Goal: Contribute content: Contribute content

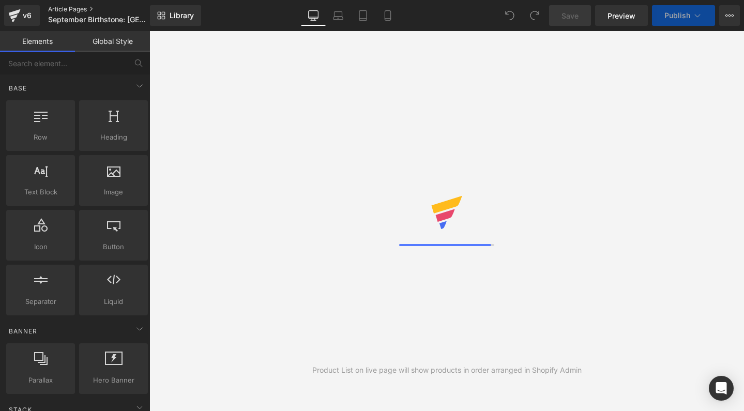
click at [61, 8] on link "Article Pages" at bounding box center [107, 9] width 119 height 8
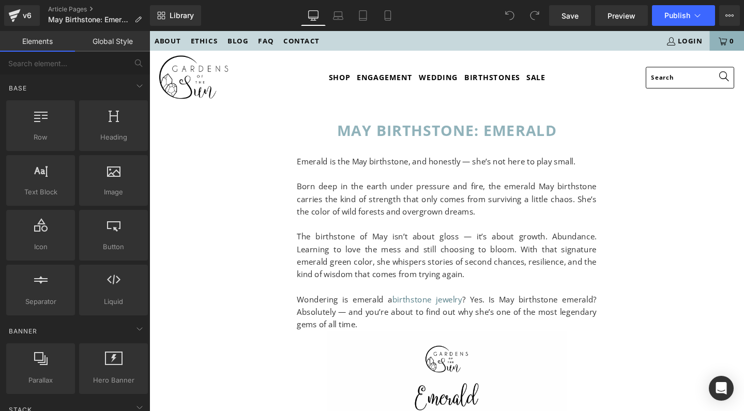
click at [485, 168] on p "Emerald is the May birthstone, and honestly — she’s not here to play small." at bounding box center [462, 168] width 315 height 13
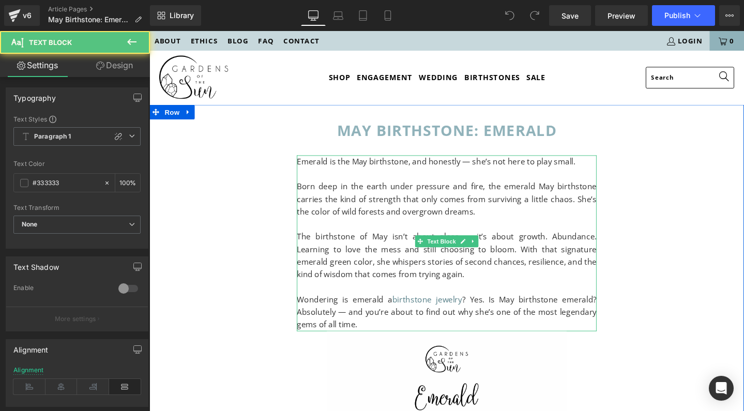
click at [472, 169] on p "Emerald is the May birthstone, and honestly — she’s not here to play small." at bounding box center [462, 168] width 315 height 13
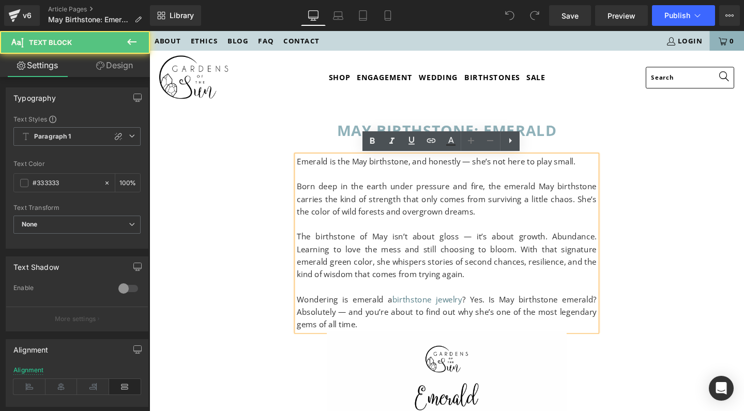
click at [486, 170] on p "Emerald is the May birthstone, and honestly — she’s not here to play small." at bounding box center [462, 168] width 315 height 13
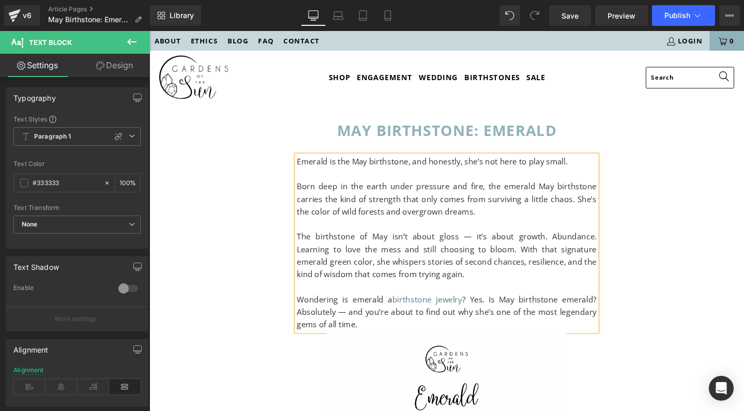
click at [513, 219] on p "Born deep in the earth under pressure and fire, the emerald May birthstone carr…" at bounding box center [462, 208] width 315 height 40
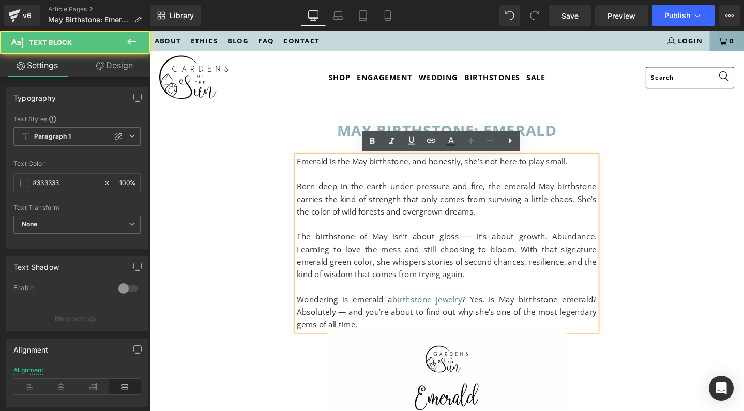
click at [455, 247] on p "The birthstone of May isn’t about gloss — it’s about growth. Abundance. Learnin…" at bounding box center [462, 267] width 315 height 53
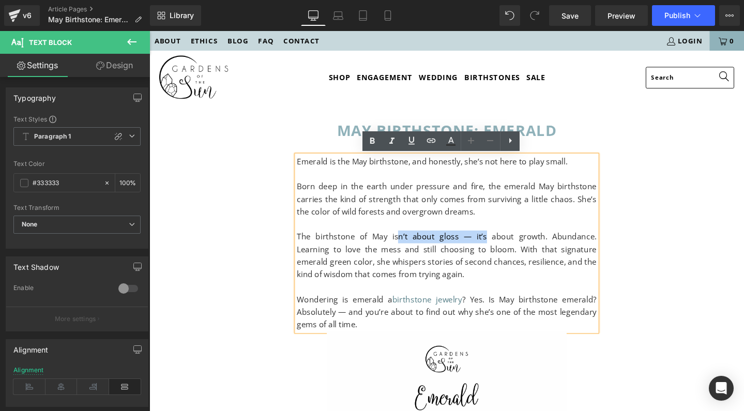
drag, startPoint x: 396, startPoint y: 246, endPoint x: 475, endPoint y: 244, distance: 78.6
click at [475, 244] on p "The birthstone of May isn’t about gloss — it’s about growth. Abundance. Learnin…" at bounding box center [462, 267] width 315 height 53
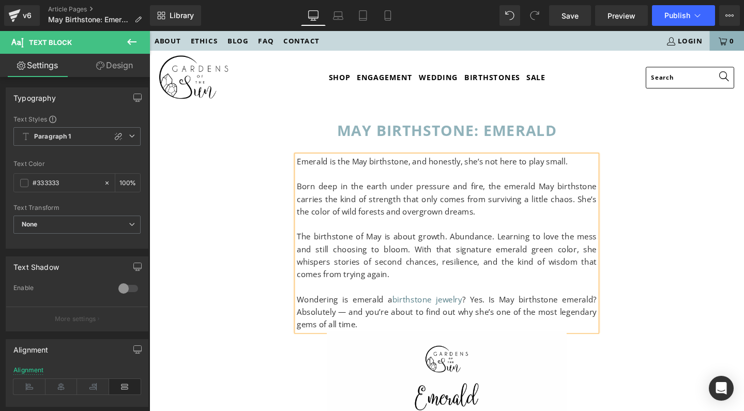
click at [417, 247] on p "The birthstone of May is about growth. Abundance. Learning to love the mess and…" at bounding box center [462, 267] width 315 height 53
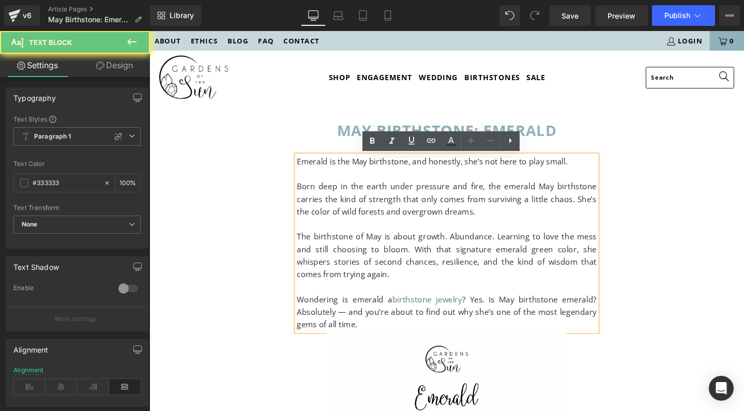
click at [417, 247] on p "The birthstone of May is about growth. Abundance. Learning to love the mess and…" at bounding box center [462, 267] width 315 height 53
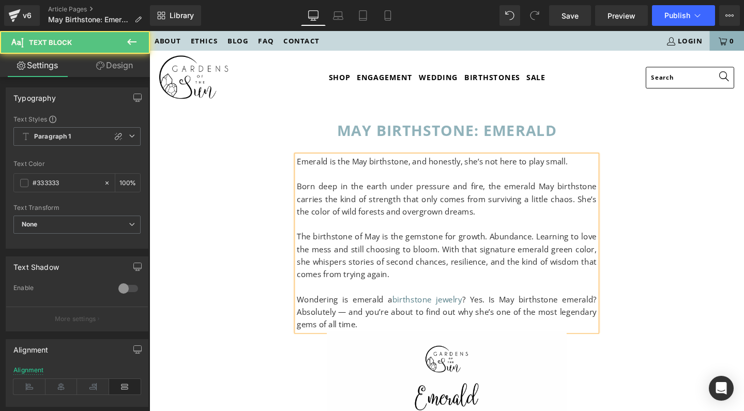
click at [501, 245] on p "The birthstone of May is the gemstone for growth. Abundance. Learning to love t…" at bounding box center [462, 267] width 315 height 53
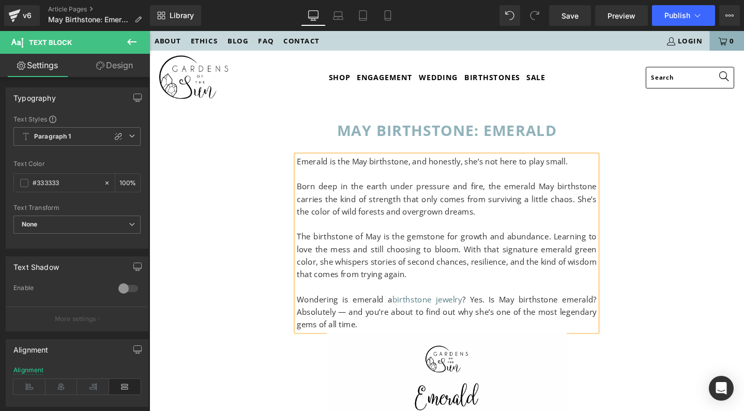
click at [578, 247] on p "The birthstone of May is the gemstone for growth and abundance. Learning to lov…" at bounding box center [462, 267] width 315 height 53
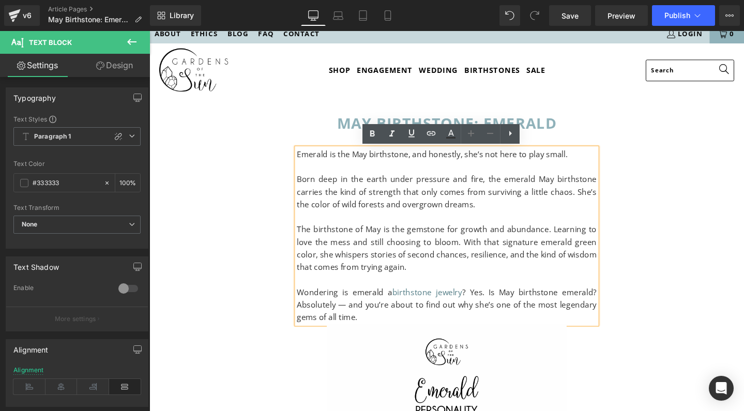
scroll to position [8, 0]
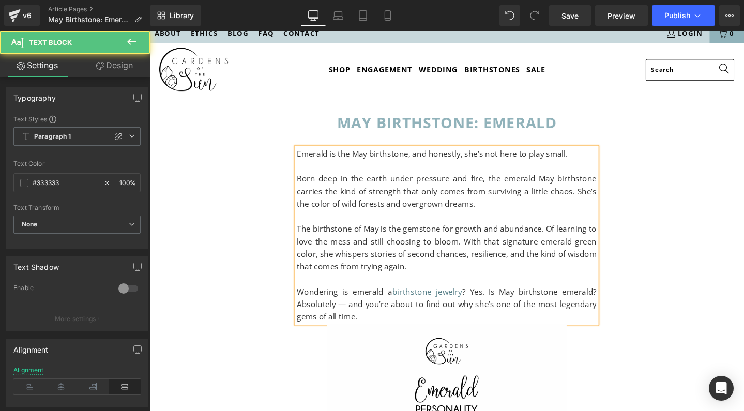
click at [568, 239] on p "The birthstone of May is the gemstone for growth and abundance. Of learning to …" at bounding box center [462, 259] width 315 height 53
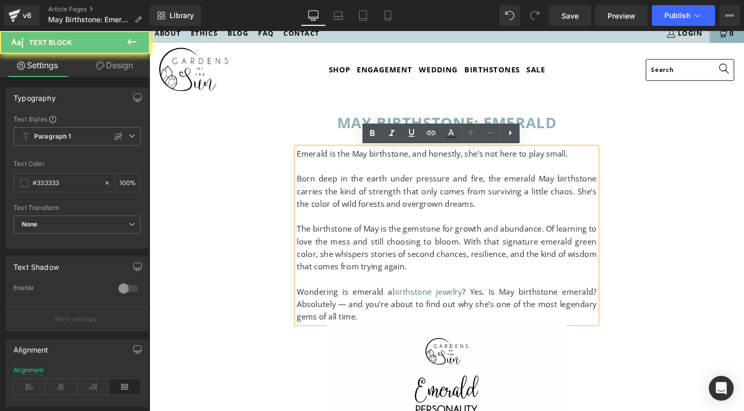
click at [568, 239] on p "The birthstone of May is the gemstone for growth and abundance. Of learning to …" at bounding box center [462, 259] width 315 height 53
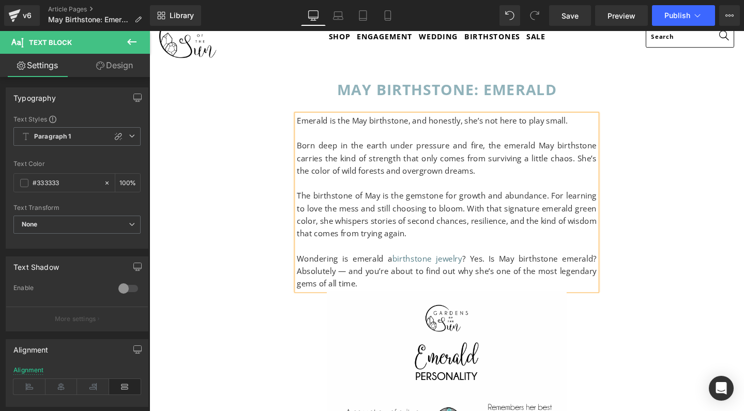
scroll to position [47, 0]
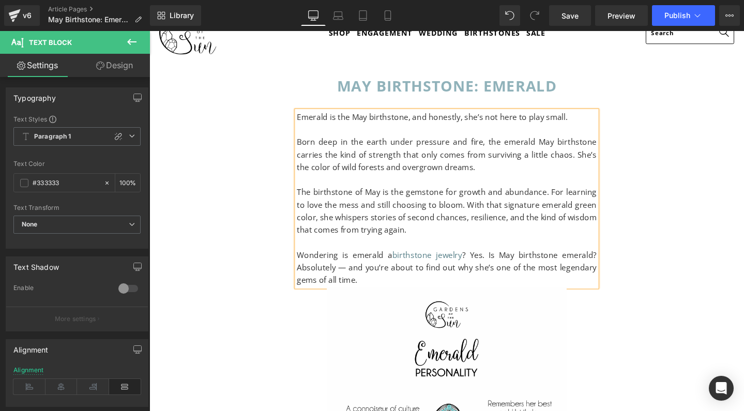
click at [520, 264] on p "Wondering is emerald a birthstone jewelry ? Yes. Is May birthstone emerald? Abs…" at bounding box center [462, 281] width 315 height 40
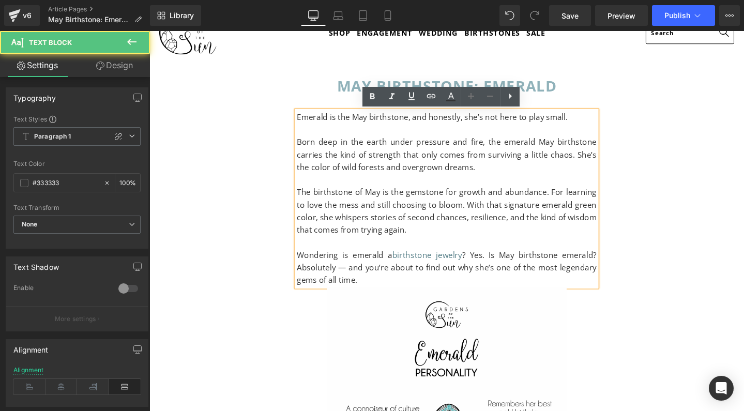
click at [352, 278] on p "Wondering is emerald a birthstone jewelry ? Yes. Is May birthstone emerald? Abs…" at bounding box center [462, 281] width 315 height 40
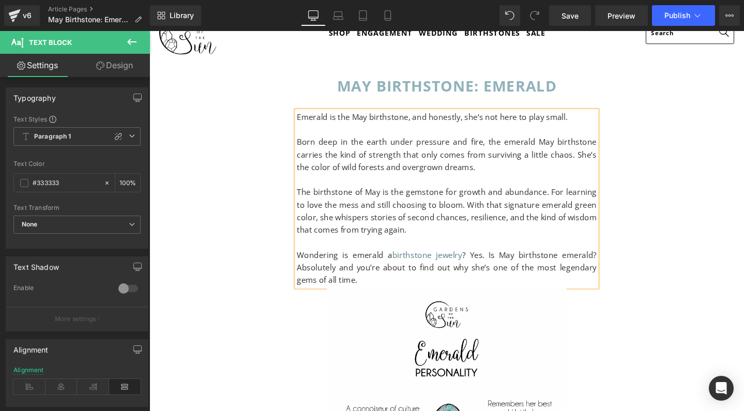
click at [351, 264] on p "Wondering is emerald a birthstone jewelry ? Yes. Is May birthstone emerald? Abs…" at bounding box center [462, 281] width 315 height 40
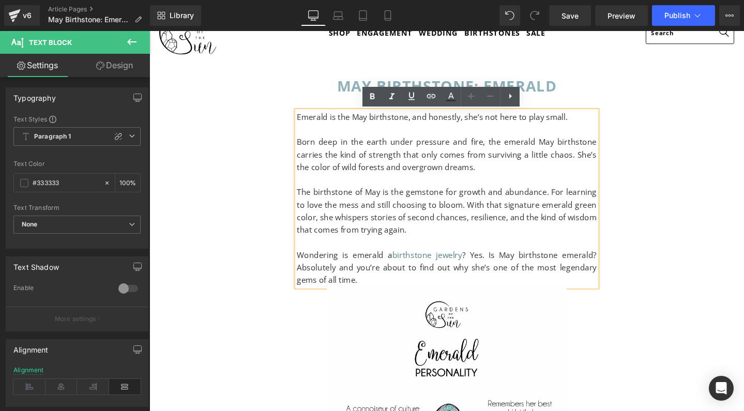
click at [349, 265] on p "Wondering is emerald a birthstone jewelry ? Yes. Is May birthstone emerald? Abs…" at bounding box center [462, 281] width 315 height 40
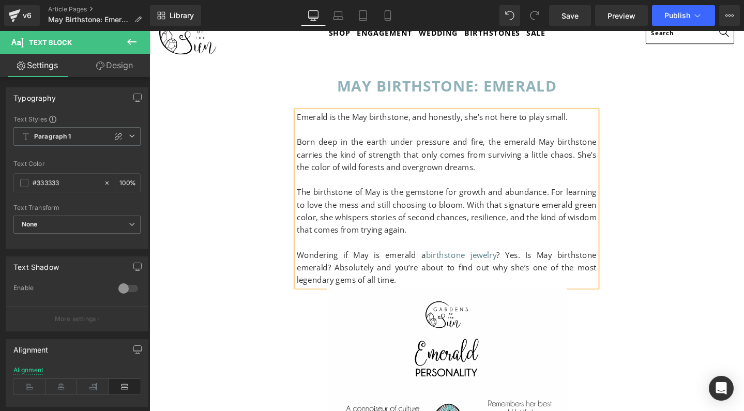
click at [363, 264] on p "Wondering if May is emerald a birthstone jewelry ? Yes. Is May birthstone emera…" at bounding box center [462, 281] width 315 height 40
click at [395, 265] on p "Wondering if the May is emerald a birthstone jewelry ? Yes. Is May birthstone e…" at bounding box center [462, 281] width 315 height 40
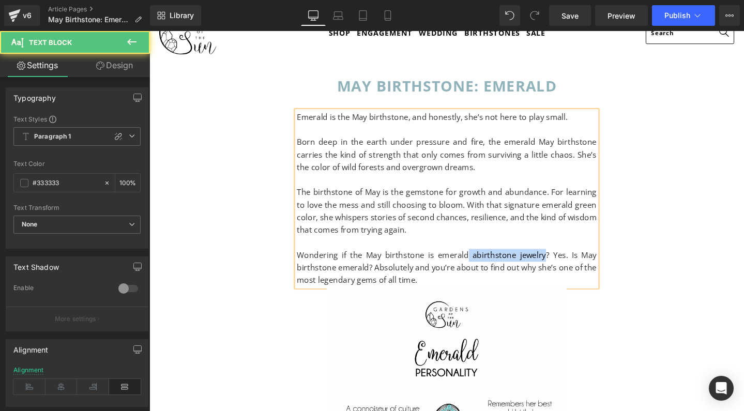
drag, startPoint x: 478, startPoint y: 264, endPoint x: 564, endPoint y: 264, distance: 85.3
click at [564, 264] on p "Wondering if the May birthstone is emerald a birthstone jewelry ? Yes. Is May b…" at bounding box center [462, 281] width 315 height 40
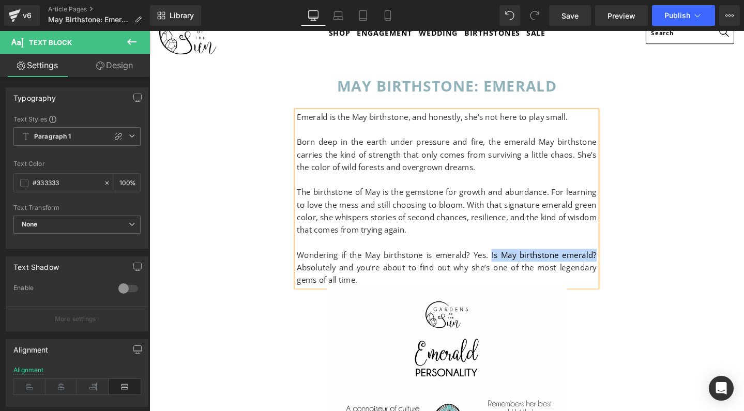
drag, startPoint x: 506, startPoint y: 263, endPoint x: 616, endPoint y: 260, distance: 110.2
click at [616, 261] on p "Wondering if the May birthstone is emerald ? Yes. Is May birthstone emerald? Ab…" at bounding box center [462, 281] width 315 height 40
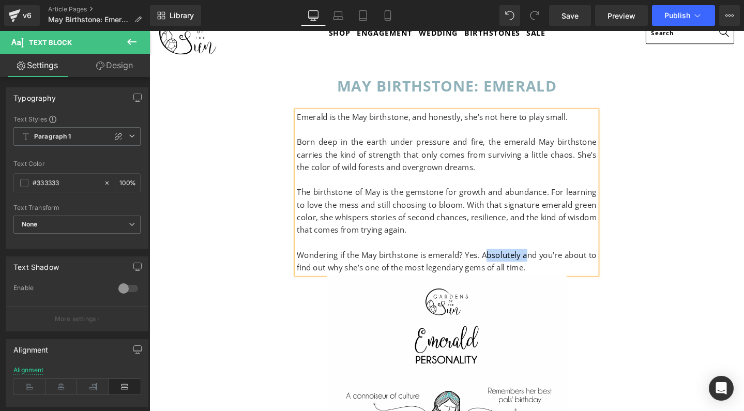
drag, startPoint x: 543, startPoint y: 264, endPoint x: 502, endPoint y: 267, distance: 40.9
click at [502, 267] on p "Wondering if the May birthstone is emerald ? Yes. Absolutely and you’re about t…" at bounding box center [462, 274] width 315 height 26
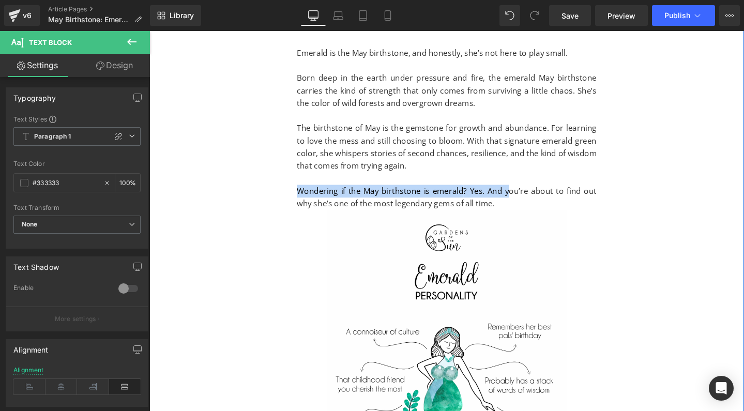
drag, startPoint x: 523, startPoint y: 196, endPoint x: 296, endPoint y: 192, distance: 227.5
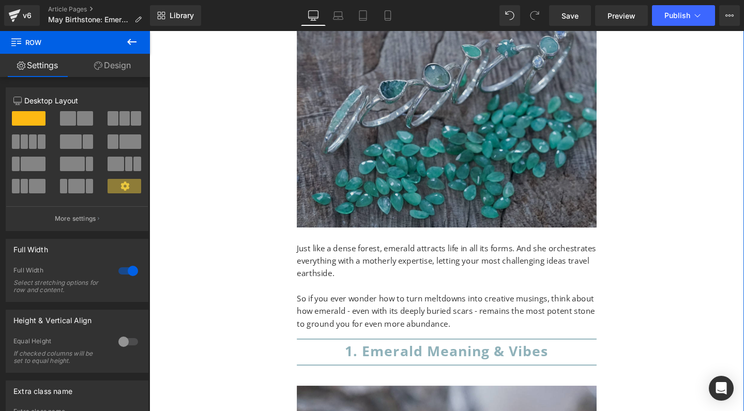
scroll to position [1858, 0]
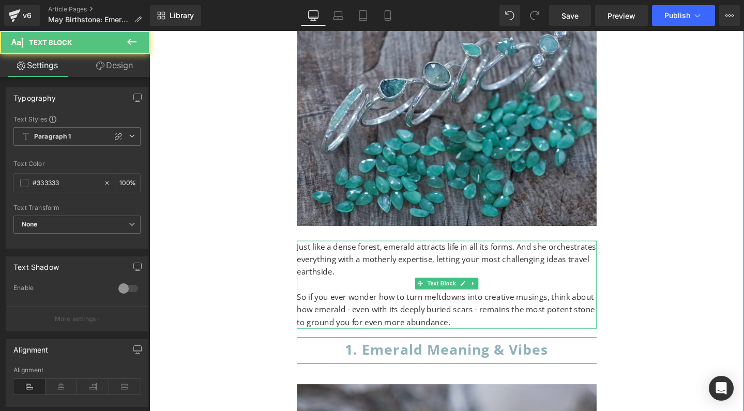
click at [366, 305] on p "So if you ever wonder how to turn meltdowns into creative musings, think about …" at bounding box center [462, 325] width 315 height 40
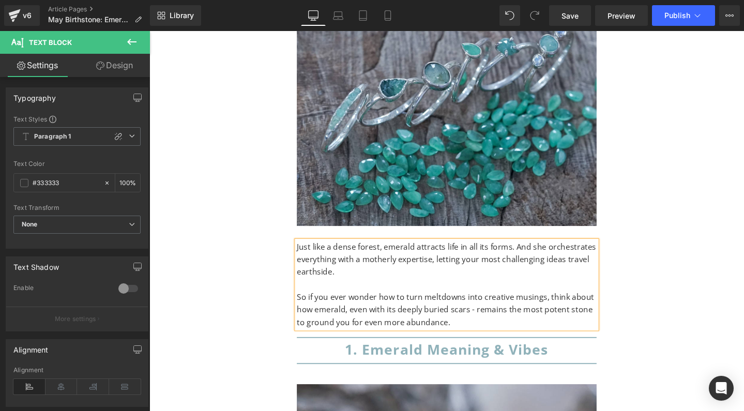
click at [494, 305] on p "So if you ever wonder how to turn meltdowns into creative musings, think about …" at bounding box center [462, 325] width 315 height 40
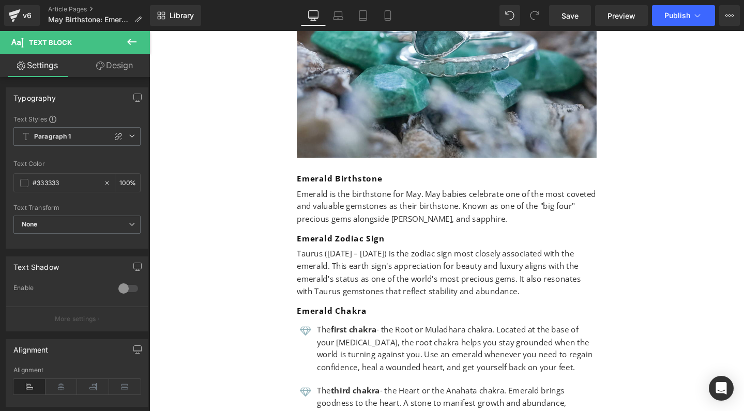
scroll to position [2064, 0]
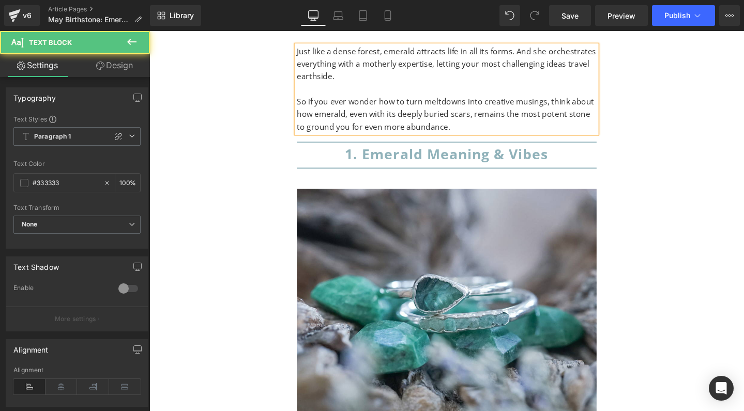
click at [459, 100] on p "So if you ever wonder how to turn meltdowns into creative musings, think about …" at bounding box center [462, 119] width 315 height 40
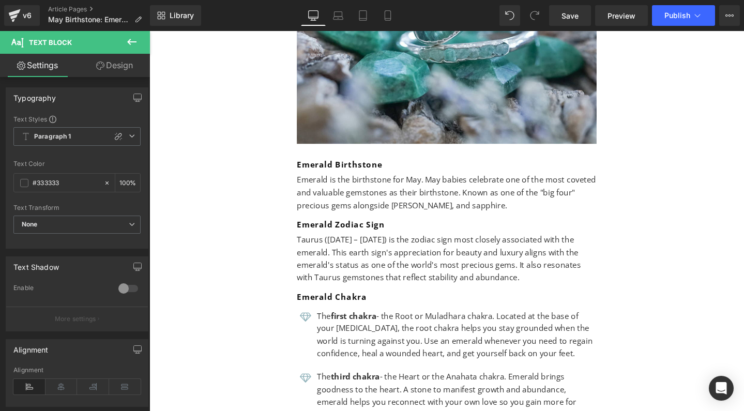
scroll to position [2335, 0]
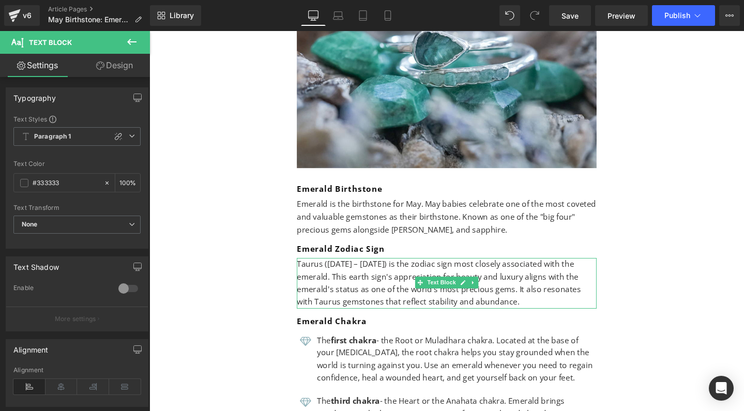
click at [469, 290] on span "Text Block" at bounding box center [456, 296] width 34 height 12
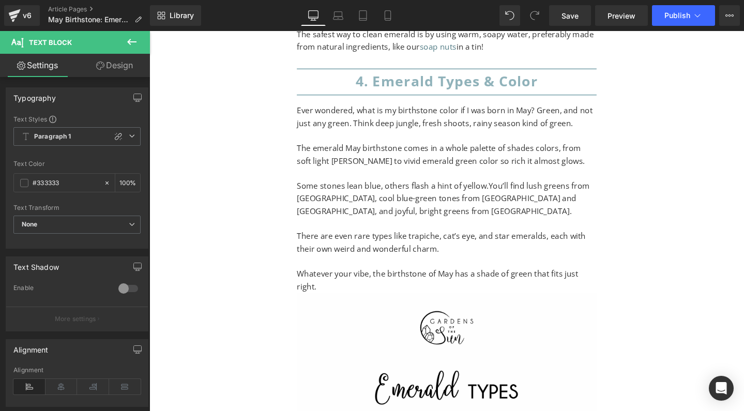
scroll to position [5192, 0]
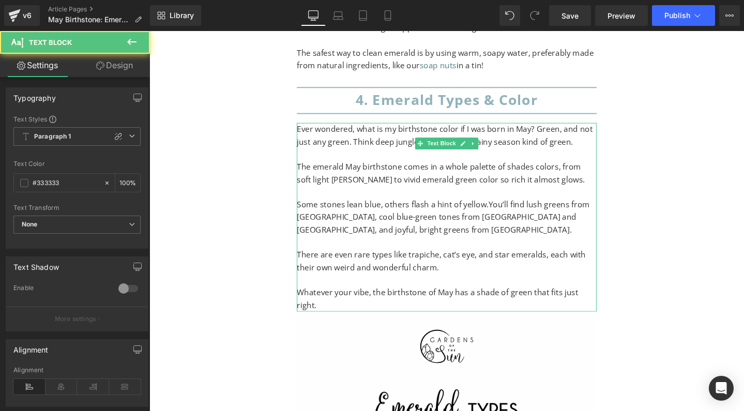
click at [378, 261] on span "There are even rare types like trapiche, cat’s eye, and star emeralds, each wit…" at bounding box center [457, 273] width 304 height 25
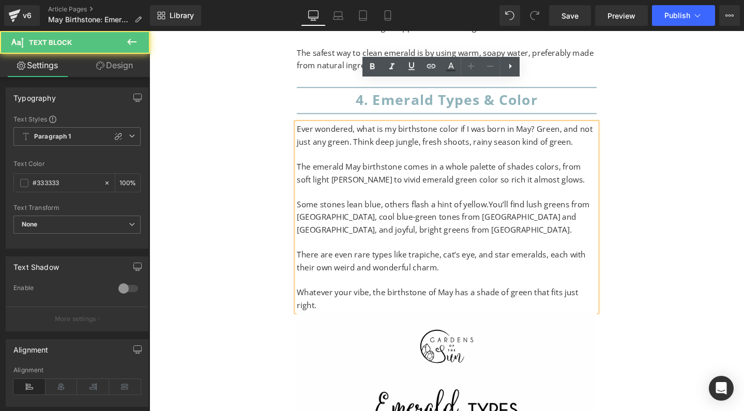
click at [378, 261] on span "There are even rare types like trapiche, cat’s eye, and star emeralds, each wit…" at bounding box center [457, 273] width 304 height 25
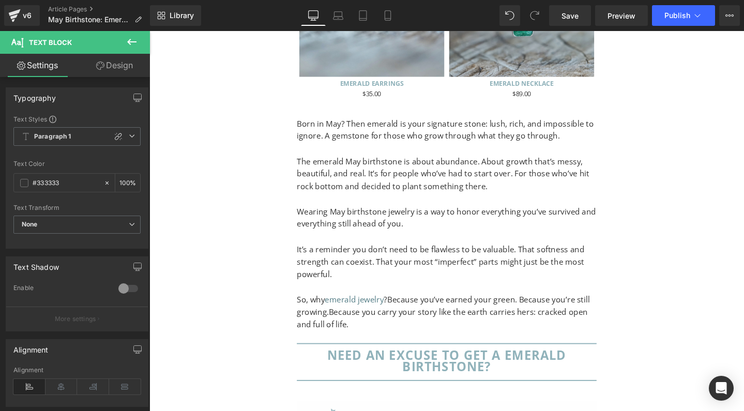
scroll to position [8640, 0]
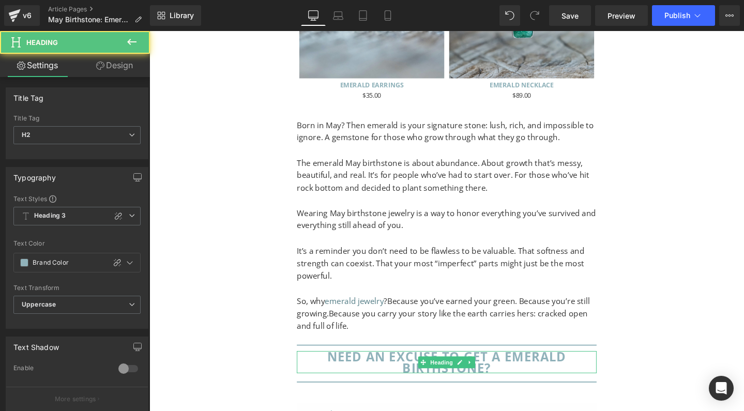
click at [406, 368] on h2 "need an excuse to get a emerald birthstone?" at bounding box center [462, 379] width 315 height 23
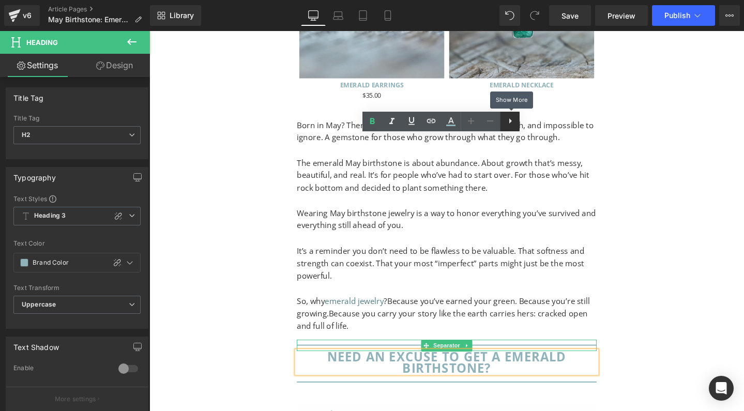
click at [509, 124] on icon at bounding box center [510, 121] width 12 height 12
click at [526, 121] on icon at bounding box center [530, 121] width 12 height 12
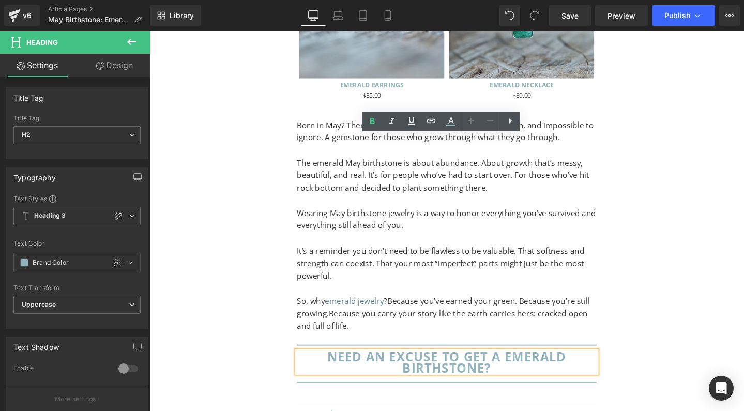
click at [500, 368] on h2 "need an excuse to get a emerald birthstone?" at bounding box center [462, 379] width 315 height 23
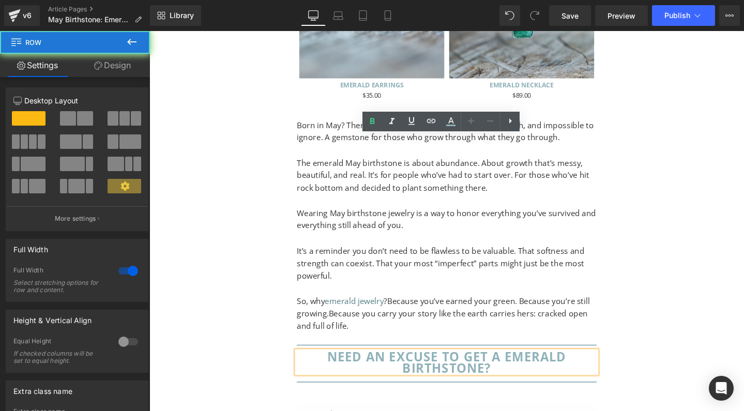
drag, startPoint x: 681, startPoint y: 149, endPoint x: 583, endPoint y: 149, distance: 97.7
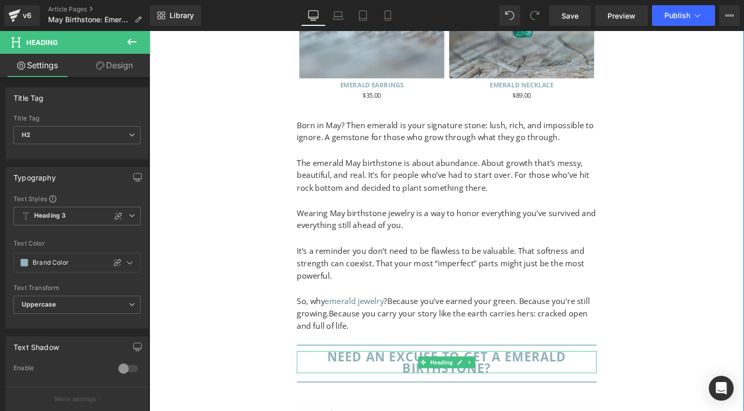
drag, startPoint x: 581, startPoint y: 149, endPoint x: 489, endPoint y: 151, distance: 91.5
click at [581, 368] on h2 "need an excuse to get a emerald birthstone?" at bounding box center [462, 379] width 315 height 23
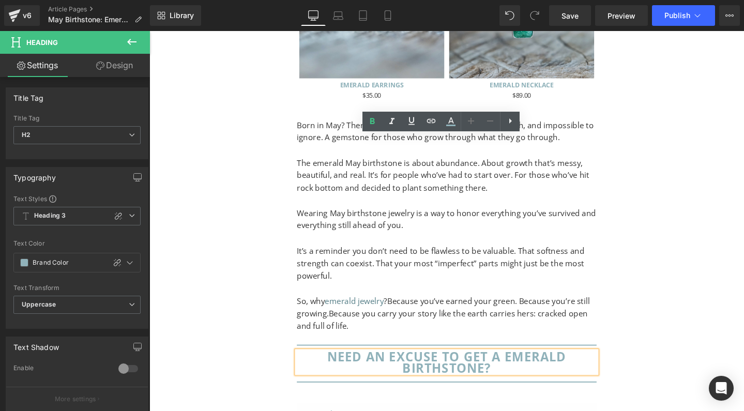
click at [485, 368] on h2 "need an excuse to get a emerald birthstone?" at bounding box center [462, 379] width 315 height 23
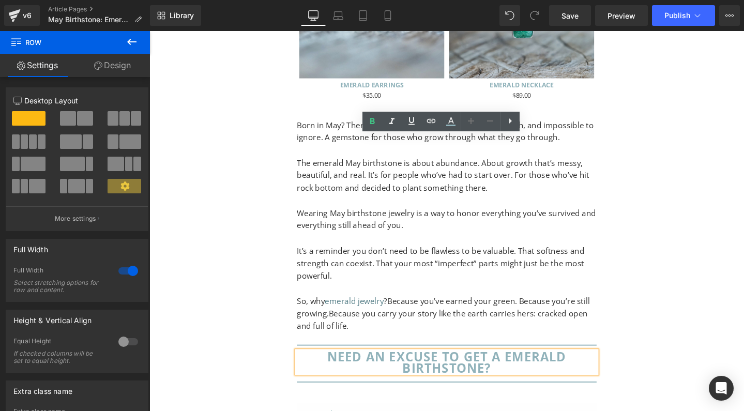
drag, startPoint x: 672, startPoint y: 124, endPoint x: 575, endPoint y: 133, distance: 96.6
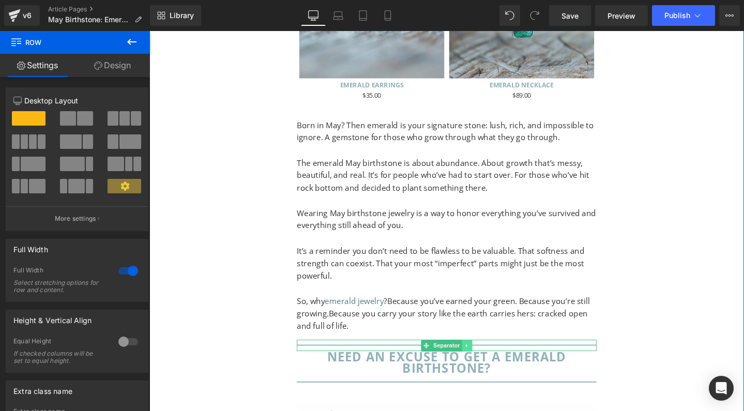
click at [482, 360] on icon at bounding box center [483, 362] width 2 height 4
click at [486, 359] on icon at bounding box center [489, 362] width 6 height 6
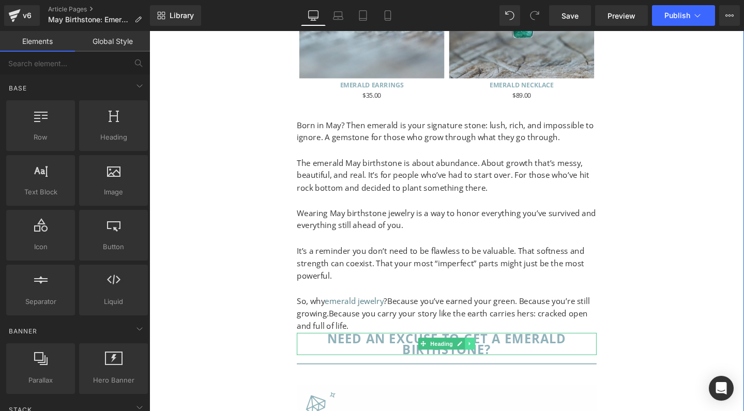
click at [486, 357] on icon at bounding box center [487, 360] width 6 height 6
click at [490, 357] on icon at bounding box center [493, 360] width 6 height 6
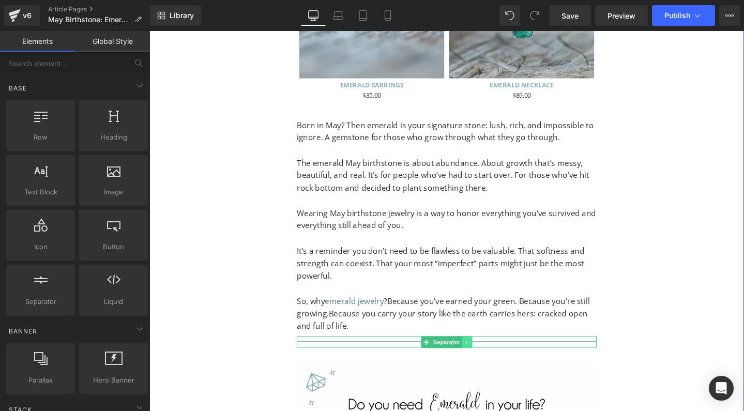
click at [483, 355] on icon at bounding box center [484, 358] width 6 height 6
click at [486, 355] on icon at bounding box center [489, 358] width 6 height 6
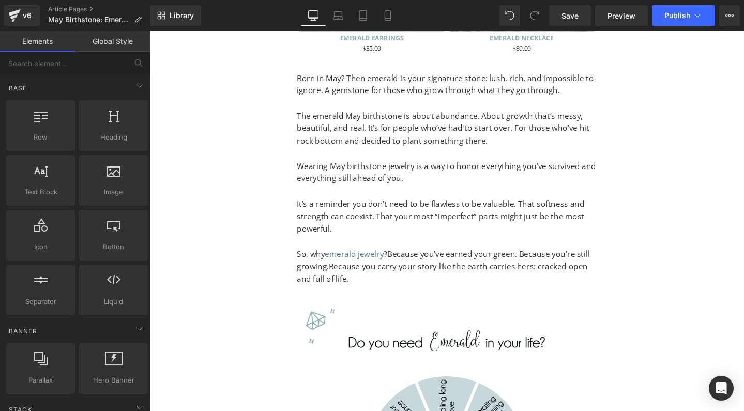
scroll to position [8493, 0]
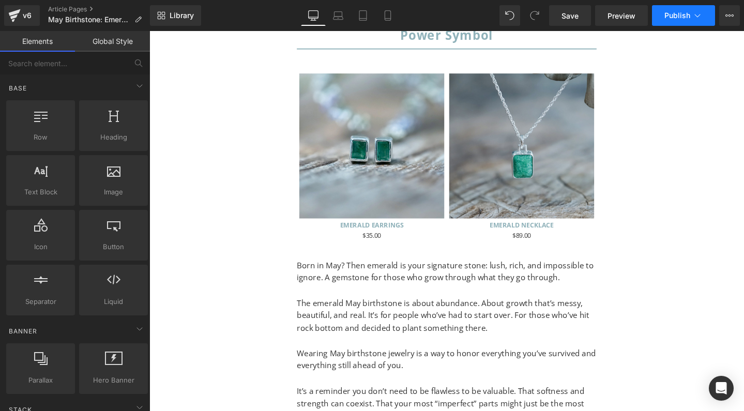
click at [686, 13] on span "Publish" at bounding box center [677, 15] width 26 height 8
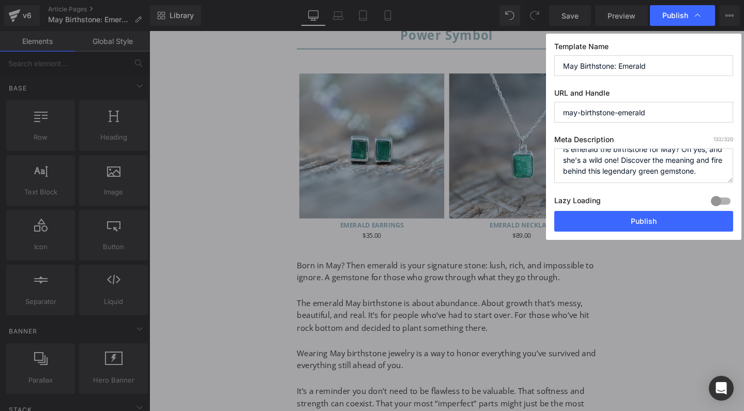
scroll to position [12, 0]
click at [627, 219] on button "Publish" at bounding box center [643, 221] width 179 height 21
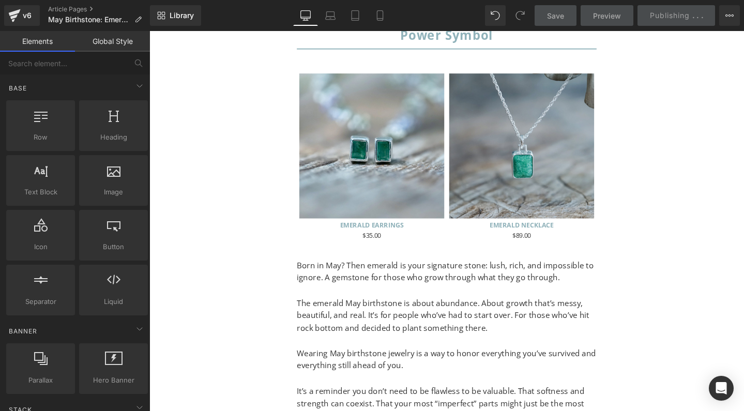
scroll to position [8887, 0]
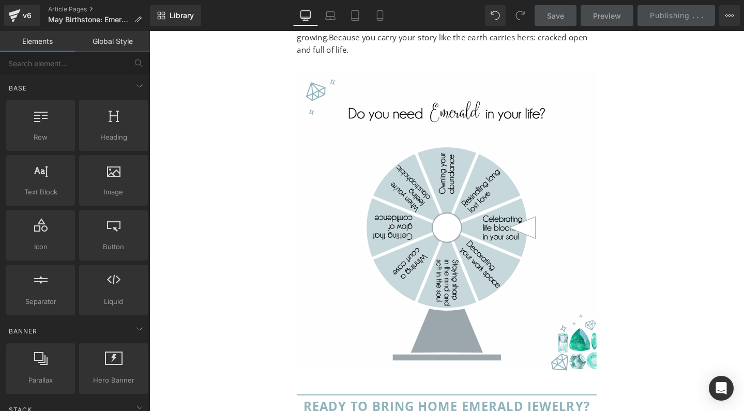
scroll to position [8971, 0]
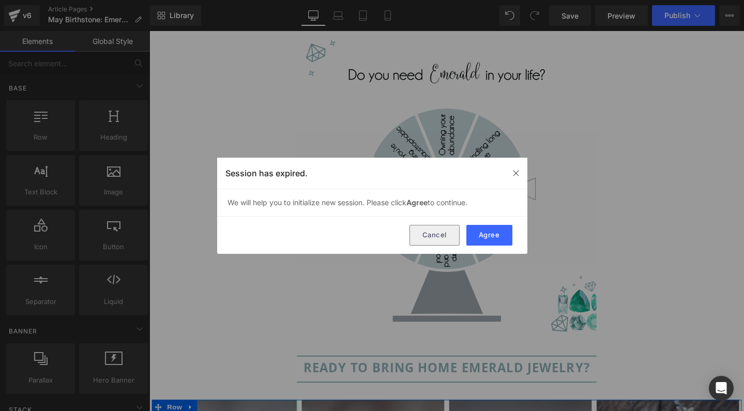
click at [444, 238] on button "Cancel" at bounding box center [434, 235] width 50 height 21
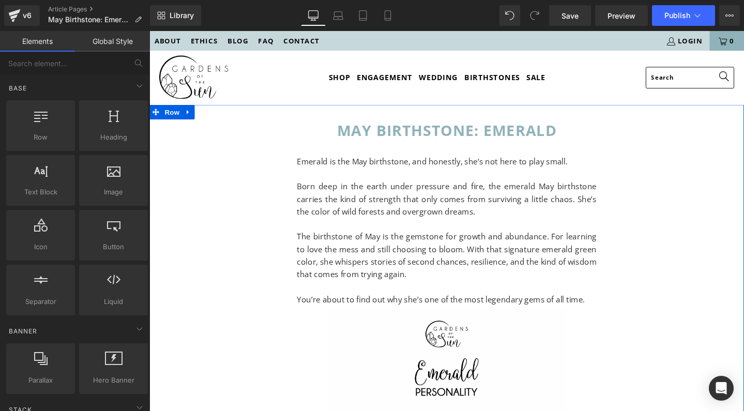
scroll to position [-1, 0]
click at [380, 178] on p at bounding box center [462, 181] width 315 height 13
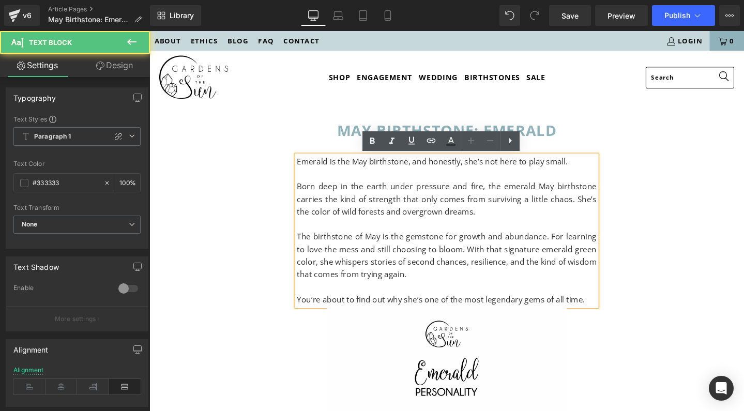
scroll to position [0, 0]
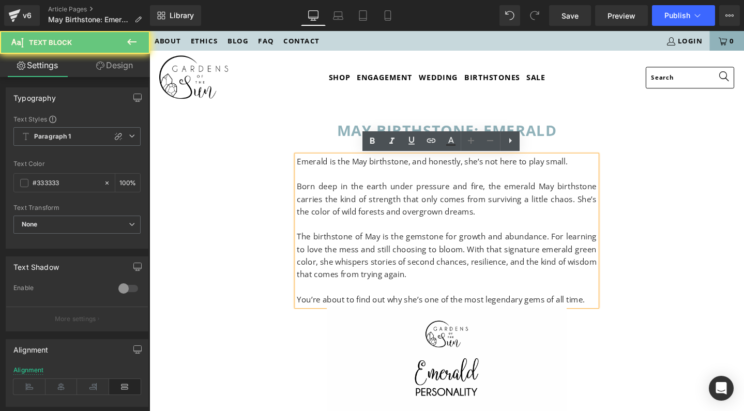
click at [371, 218] on p "Born deep in the earth under pressure and fire, the emerald May birthstone carr…" at bounding box center [462, 208] width 315 height 40
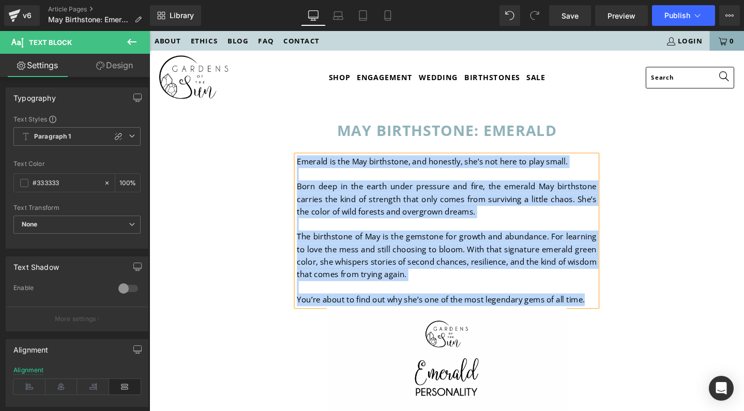
copy div "Emerald is the May birthstone, and honestly, she’s not here to play small. Born…"
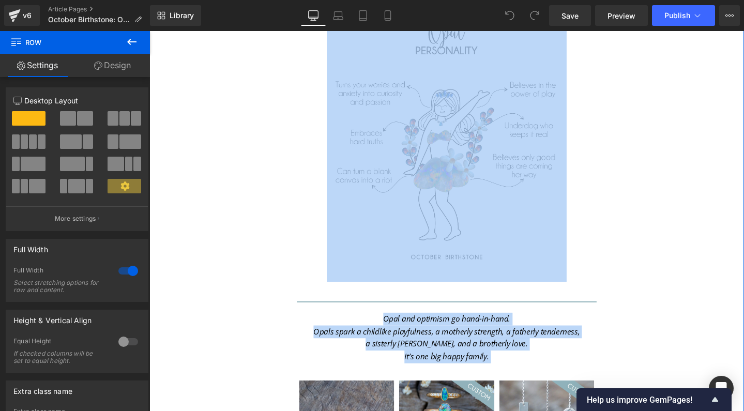
drag, startPoint x: 150, startPoint y: 426, endPoint x: 336, endPoint y: 430, distance: 185.6
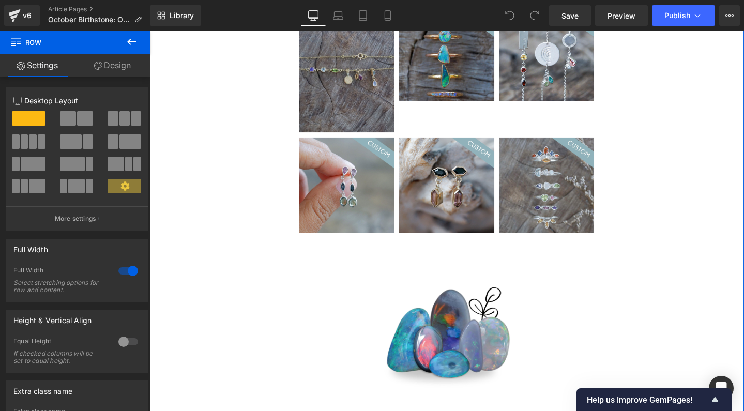
scroll to position [706, 0]
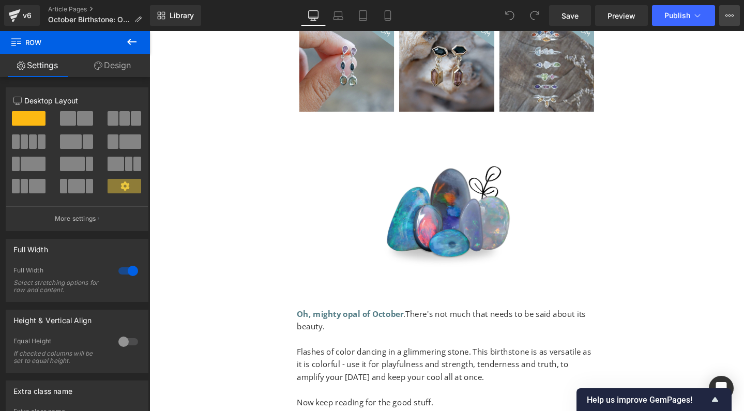
click at [728, 13] on icon at bounding box center [729, 15] width 8 height 8
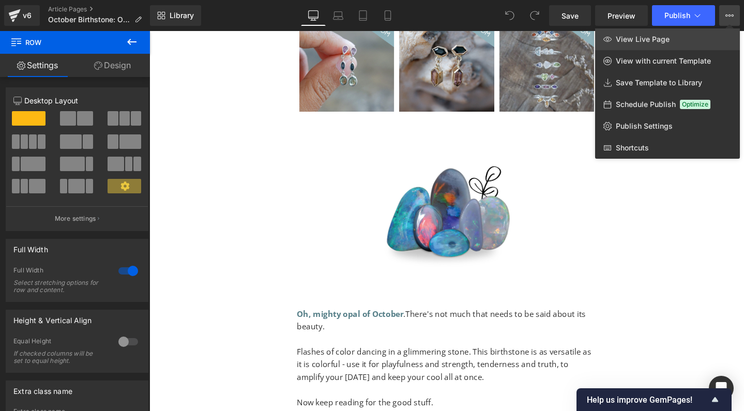
click at [691, 33] on link "View Live Page" at bounding box center [667, 39] width 145 height 22
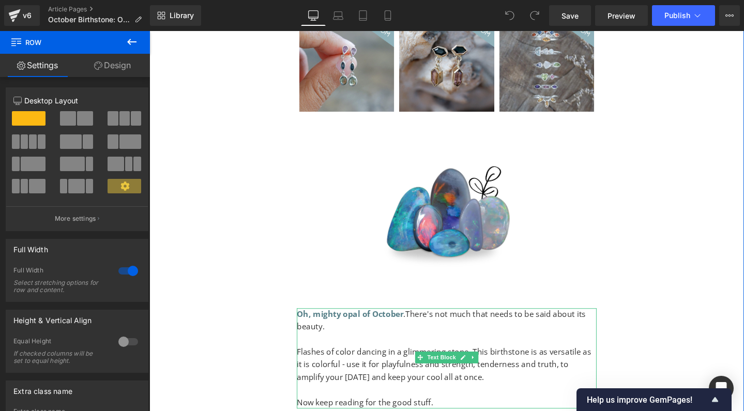
scroll to position [806, 0]
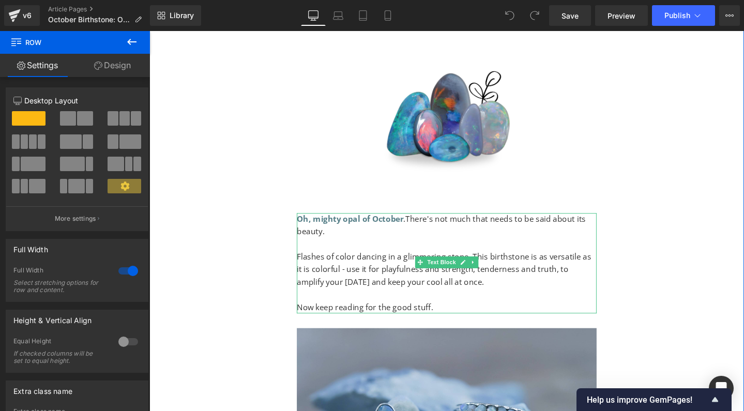
click at [349, 278] on span "Flashes of color dancing in a glimmering stone. This birthstone is as versatile…" at bounding box center [460, 282] width 310 height 38
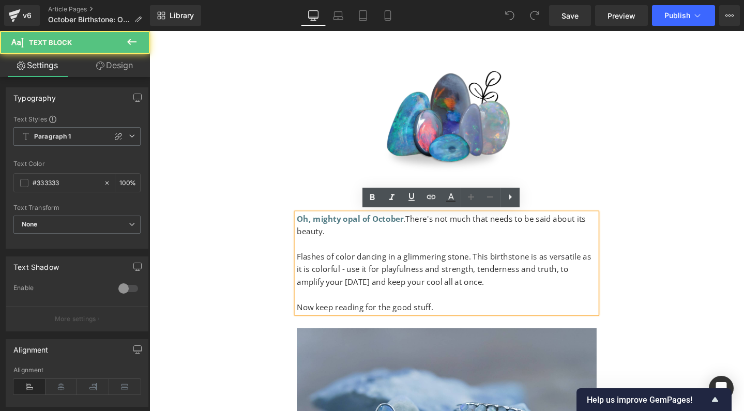
click at [349, 282] on span "Flashes of color dancing in a glimmering stone. This birthstone is as versatile…" at bounding box center [460, 282] width 310 height 38
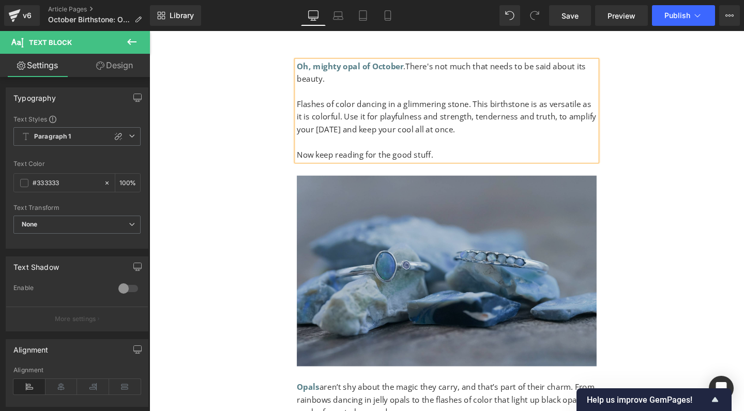
scroll to position [963, 0]
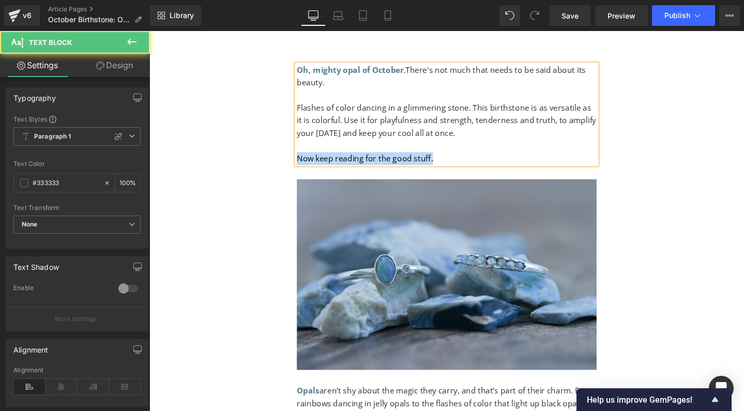
drag, startPoint x: 458, startPoint y: 156, endPoint x: 283, endPoint y: 155, distance: 174.2
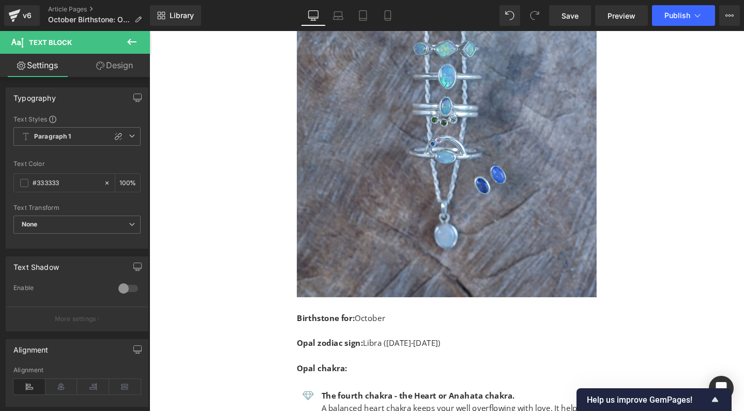
scroll to position [1825, 0]
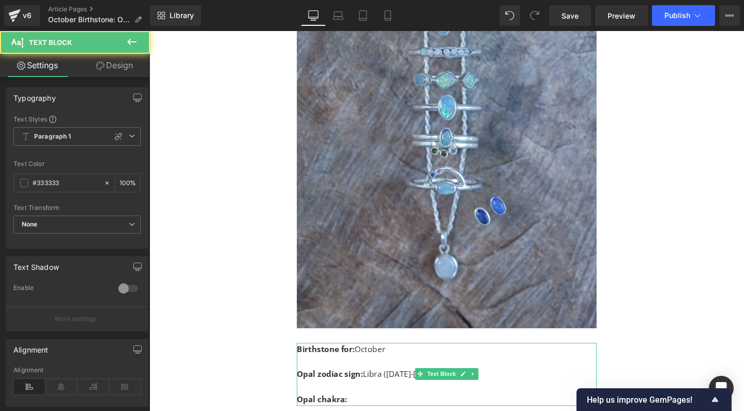
click at [306, 360] on strong "Birthstone for:" at bounding box center [335, 365] width 61 height 11
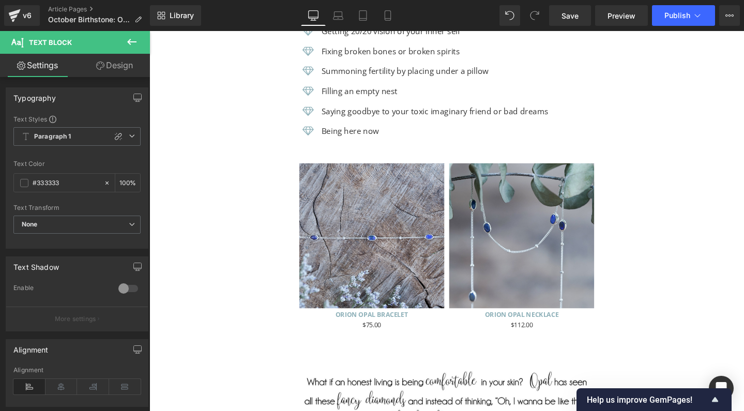
scroll to position [3132, 0]
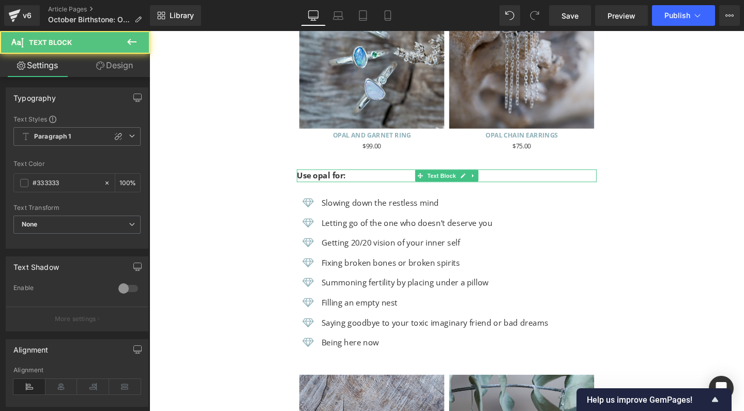
click at [321, 177] on b "Use opal for:" at bounding box center [331, 182] width 52 height 11
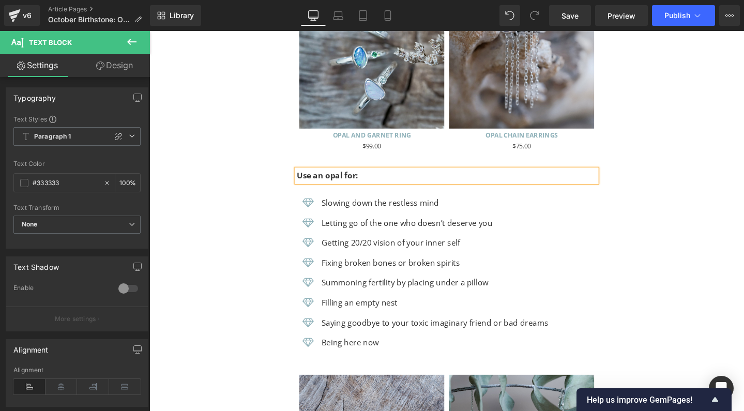
click at [352, 177] on b "Use an opal for:" at bounding box center [337, 182] width 65 height 11
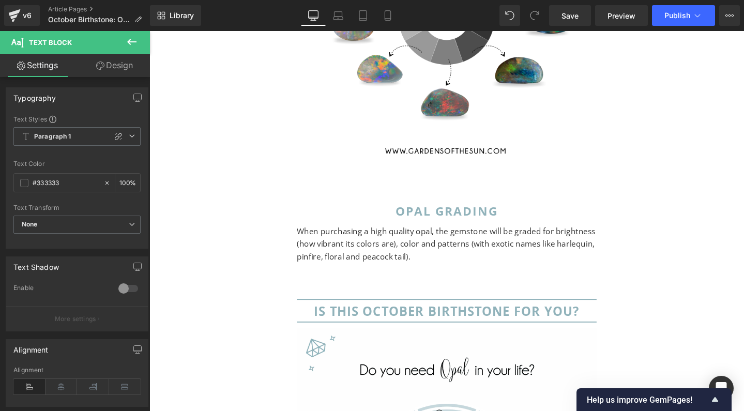
scroll to position [7432, 0]
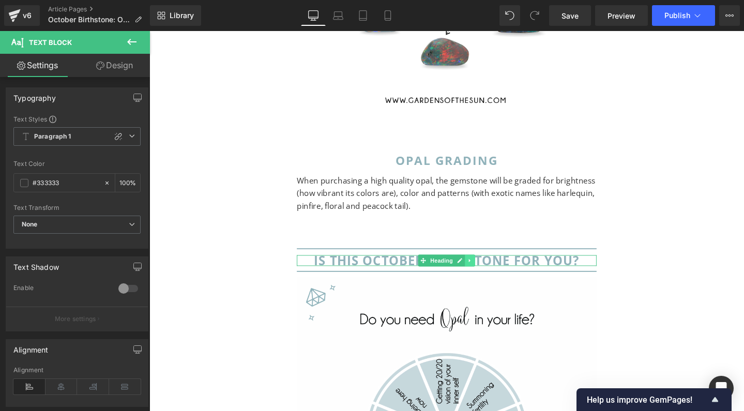
click at [485, 270] on icon at bounding box center [486, 272] width 2 height 4
click at [492, 269] on icon at bounding box center [493, 272] width 6 height 6
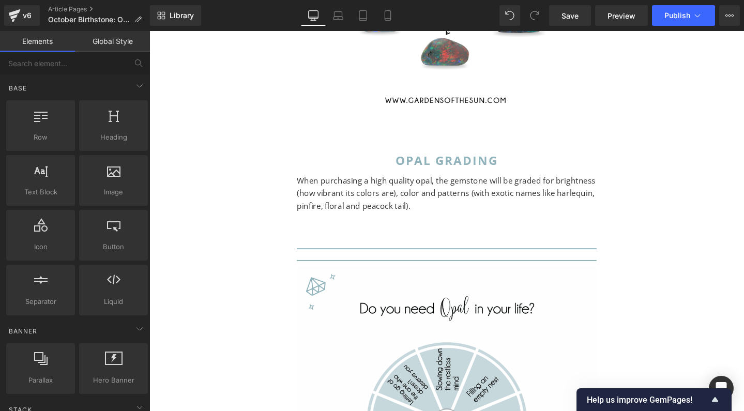
click at [470, 266] on span "Separator" at bounding box center [462, 272] width 32 height 12
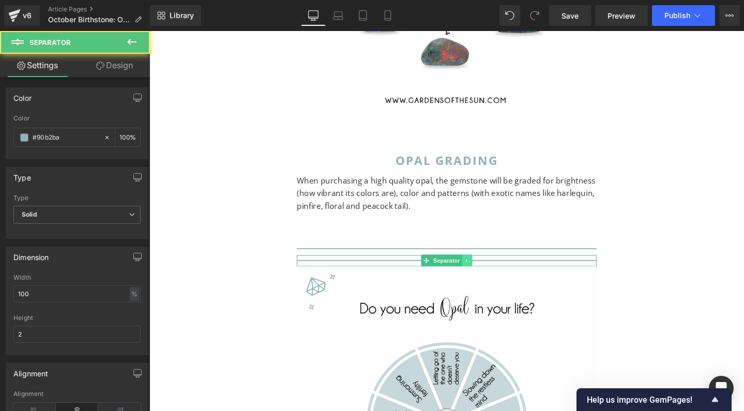
click at [481, 269] on icon at bounding box center [484, 272] width 6 height 6
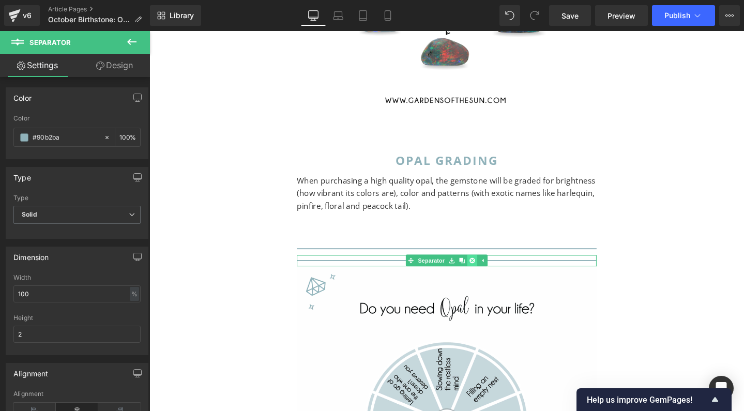
click at [486, 270] on icon at bounding box center [489, 273] width 6 height 6
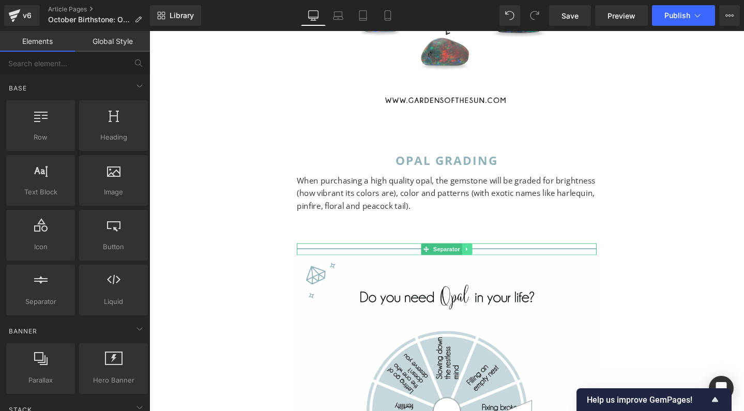
click at [482, 257] on icon at bounding box center [484, 260] width 6 height 6
click at [486, 257] on icon at bounding box center [489, 260] width 6 height 6
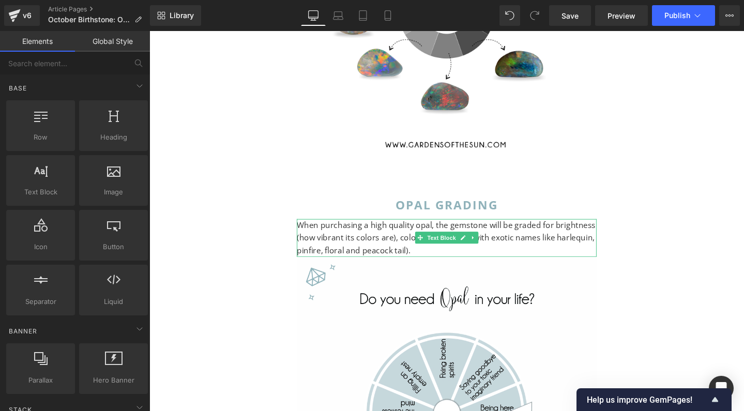
scroll to position [7378, 0]
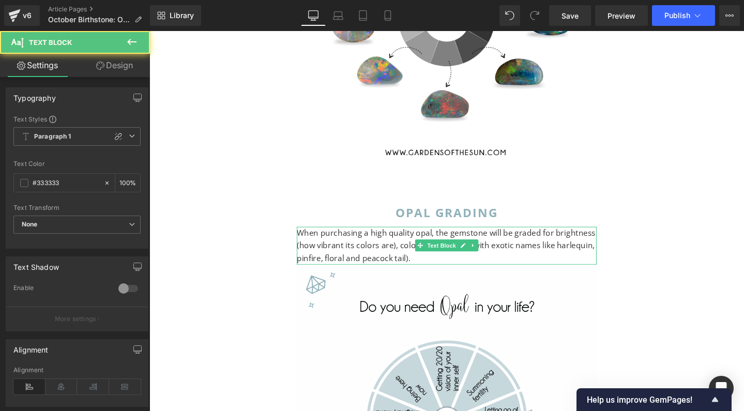
click at [436, 237] on p "When purchasing a high quality opal, the gemstone will be graded for brightness…" at bounding box center [462, 257] width 315 height 40
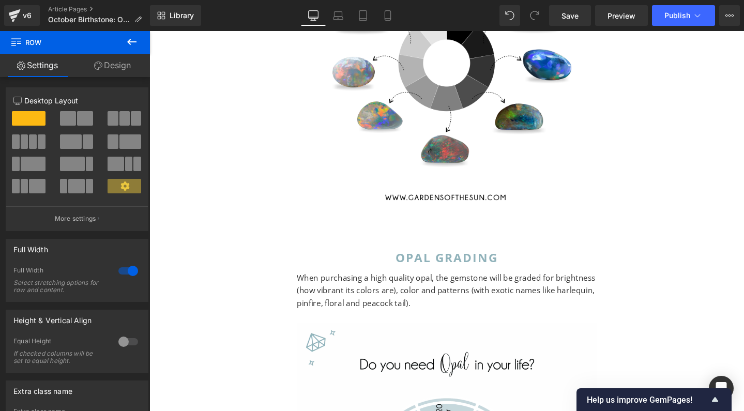
scroll to position [7328, 0]
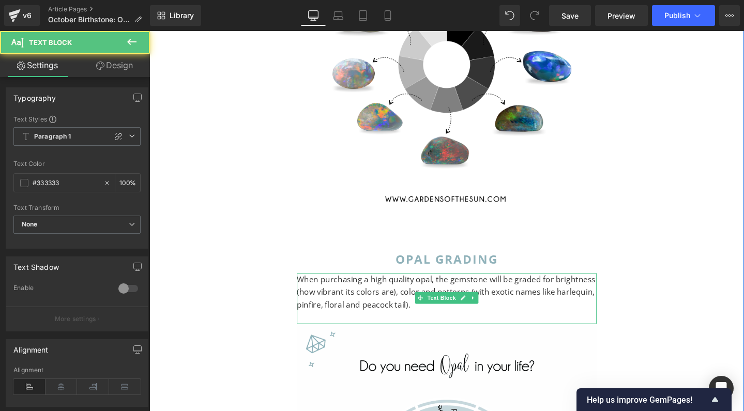
click at [574, 286] on span "When purchasing a high quality opal, the gemstone will be graded for brightness…" at bounding box center [462, 305] width 314 height 38
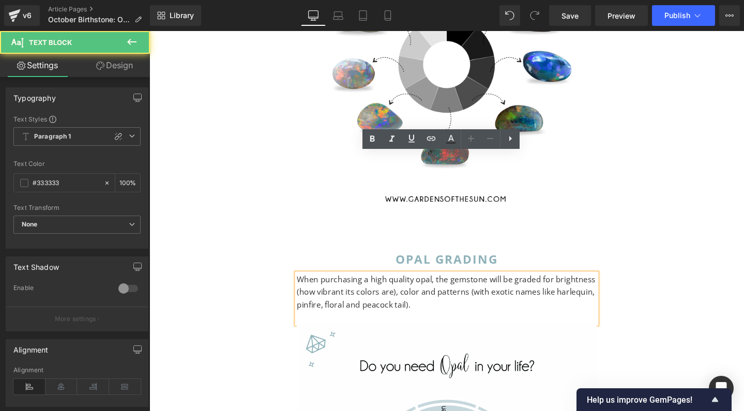
click at [355, 286] on span "When purchasing a high quality opal, the gemstone will be graded for brightness…" at bounding box center [462, 305] width 314 height 38
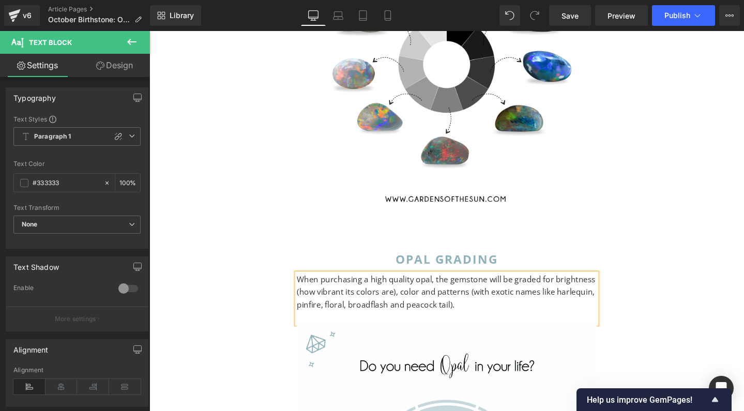
drag, startPoint x: 409, startPoint y: 201, endPoint x: 562, endPoint y: 185, distance: 153.9
click at [562, 286] on p "When purchasing a high quality opal, the gemstone will be graded for brightness…" at bounding box center [462, 306] width 315 height 40
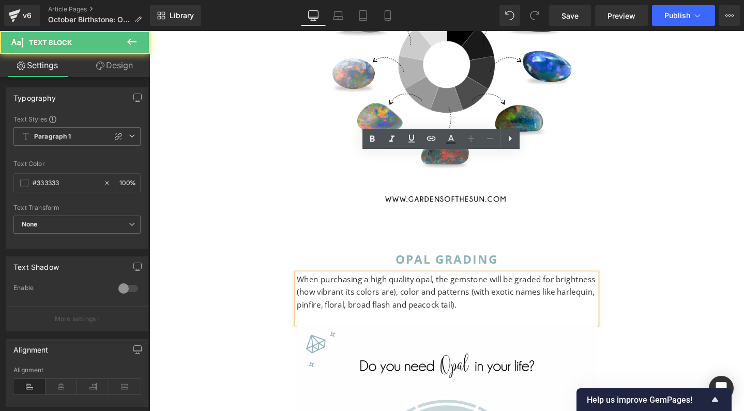
click at [381, 286] on p "When purchasing a high quality opal, the gemstone will be graded for brightness…" at bounding box center [462, 306] width 315 height 40
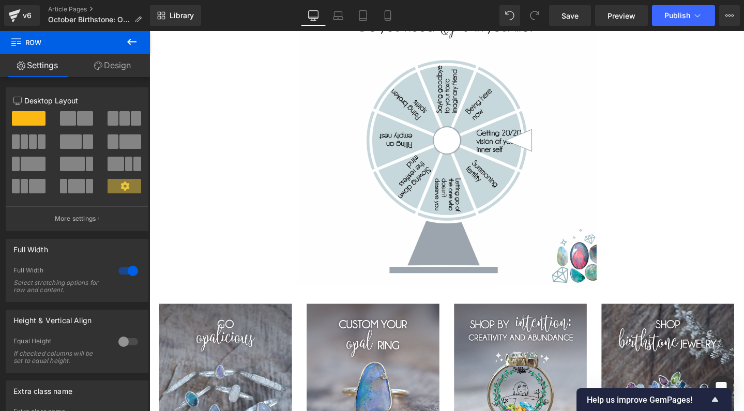
scroll to position [7713, 0]
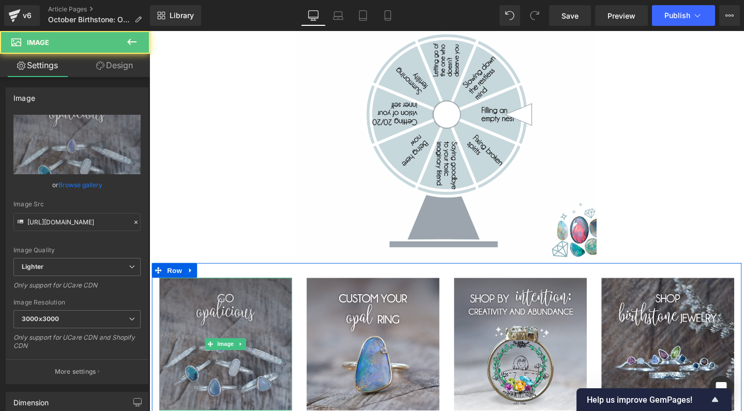
click at [247, 291] on img at bounding box center [230, 361] width 140 height 140
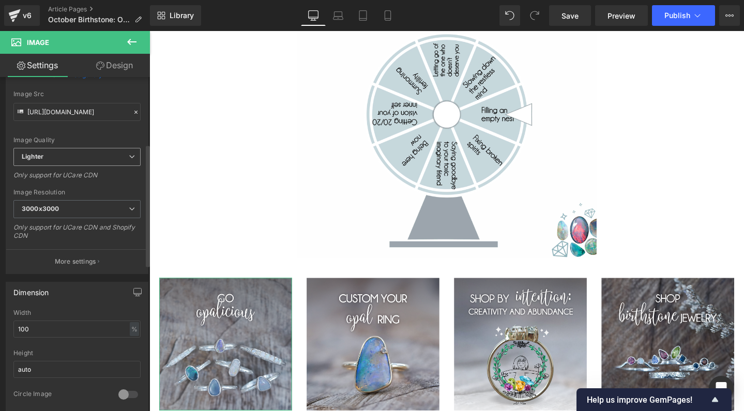
scroll to position [290, 0]
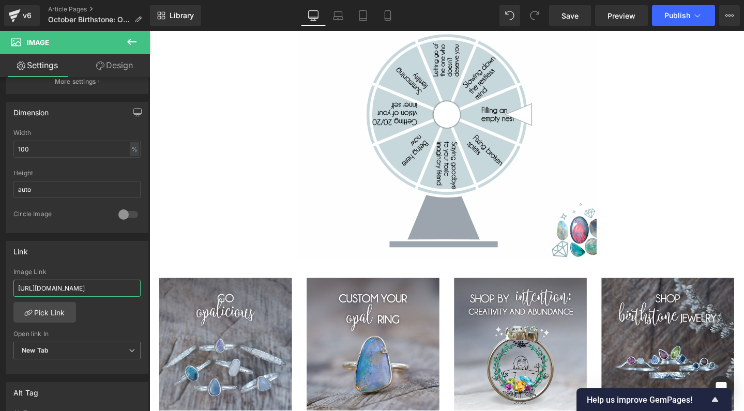
drag, startPoint x: 217, startPoint y: 337, endPoint x: 234, endPoint y: 338, distance: 17.1
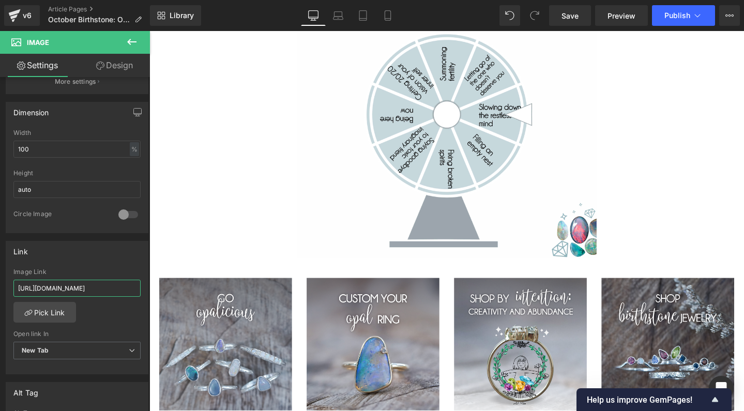
type input "https://gardensofthesun.com/collections/opal-jewelry"
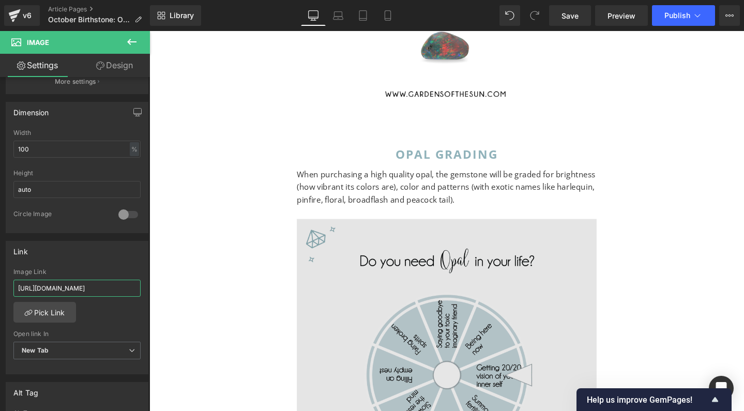
scroll to position [7408, 0]
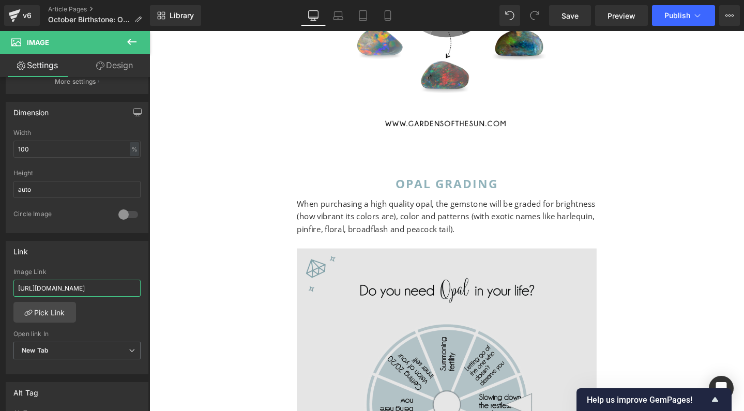
click at [490, 291] on img at bounding box center [462, 417] width 315 height 315
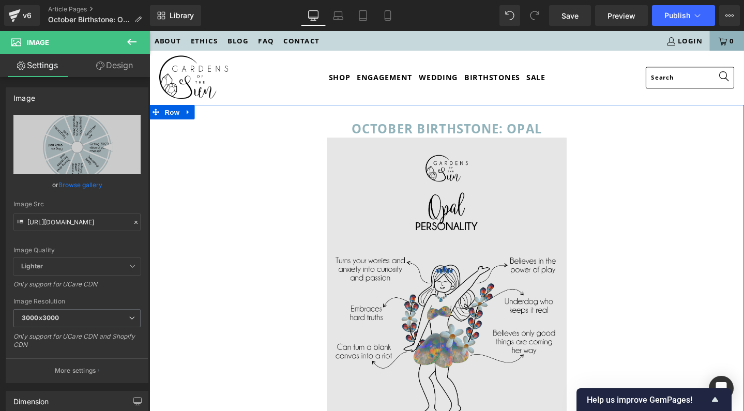
scroll to position [0, 0]
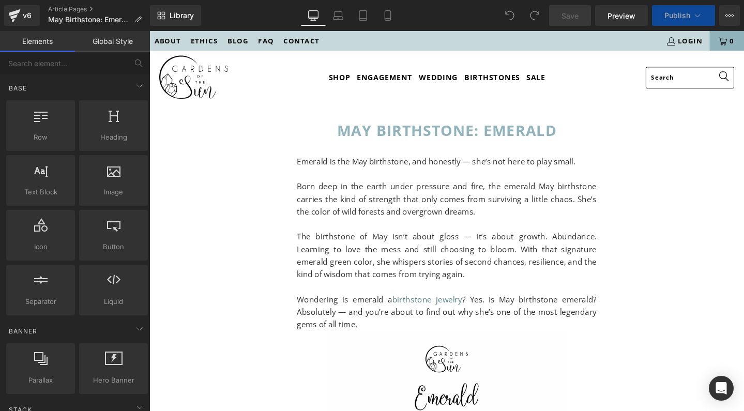
click at [399, 176] on p at bounding box center [462, 181] width 315 height 13
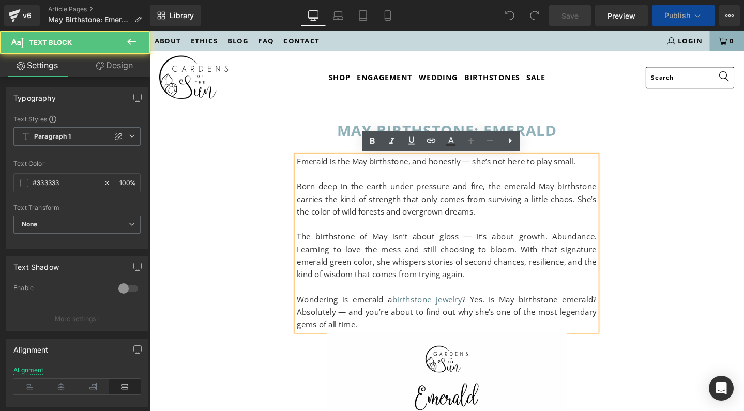
click at [371, 188] on p "Born deep in the earth under pressure and fire, the emerald May birthstone carr…" at bounding box center [462, 208] width 315 height 40
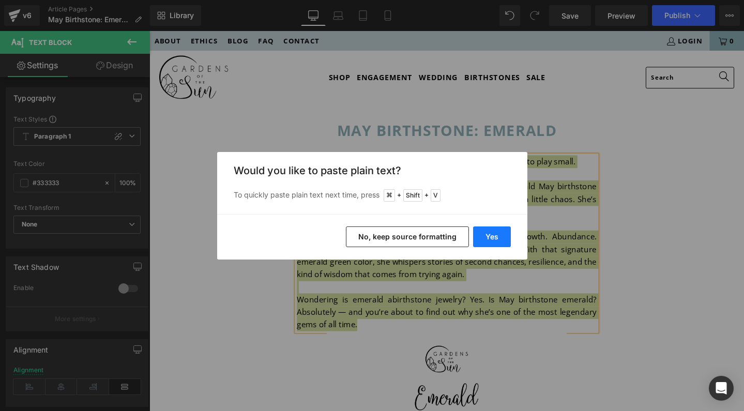
click at [491, 232] on button "Yes" at bounding box center [492, 236] width 38 height 21
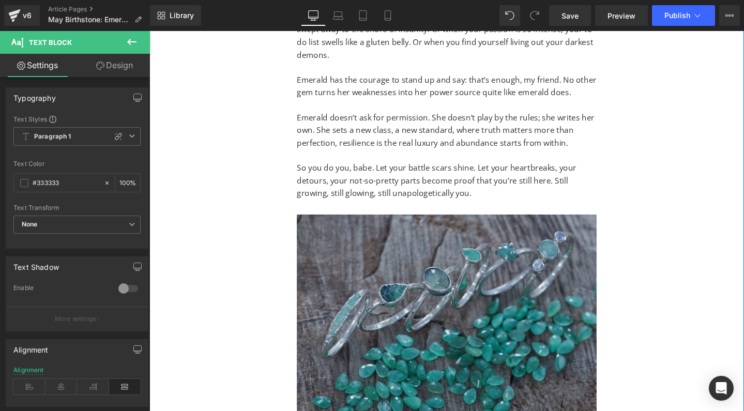
scroll to position [1562, 0]
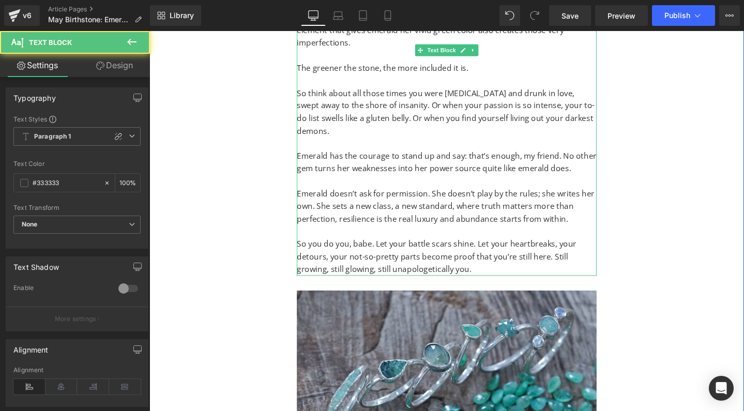
click at [483, 196] on p "Emerald doesn’t ask for permission. She doesn’t play by the rules; she writes h…" at bounding box center [462, 216] width 315 height 40
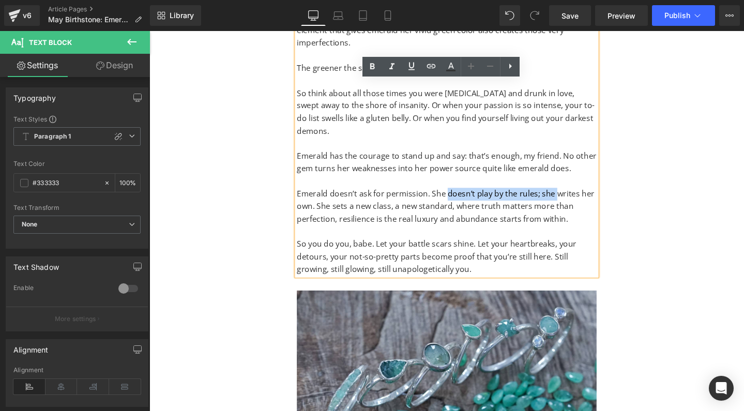
drag, startPoint x: 459, startPoint y: 172, endPoint x: 573, endPoint y: 172, distance: 113.7
click at [573, 196] on p "Emerald doesn’t ask for permission. She doesn’t play by the rules; she writes h…" at bounding box center [462, 216] width 315 height 40
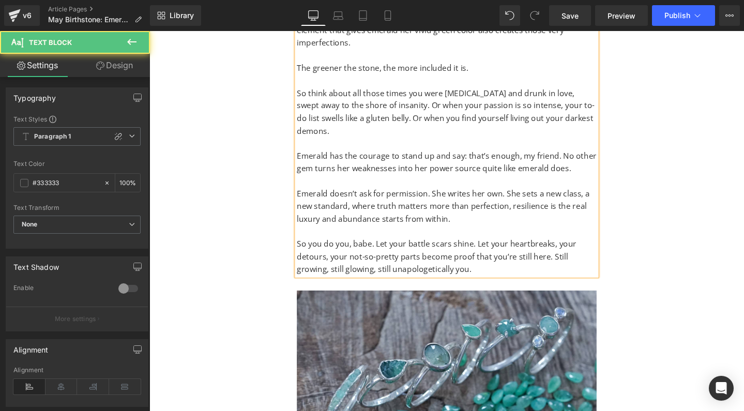
click at [514, 196] on p "Emerald doesn’t ask for permission. She writes her own. She sets a new class, a…" at bounding box center [462, 216] width 315 height 40
drag, startPoint x: 543, startPoint y: 174, endPoint x: 586, endPoint y: 175, distance: 42.9
click at [586, 196] on p "Emerald doesn’t ask for permission. She writes her own rules, sets a new class,…" at bounding box center [462, 216] width 315 height 40
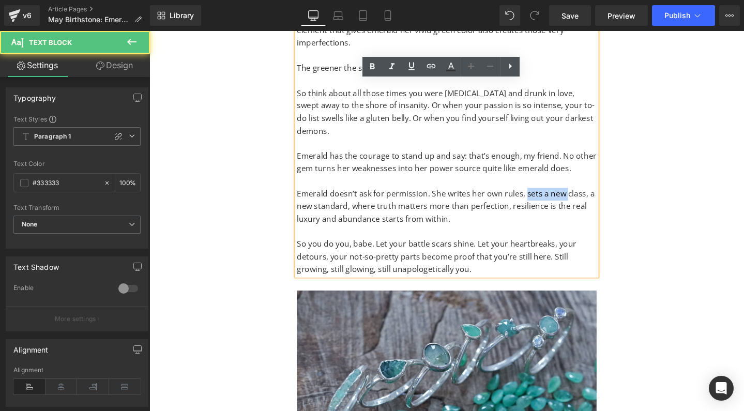
click at [586, 196] on p "Emerald doesn’t ask for permission. She writes her own rules, sets a new class,…" at bounding box center [462, 216] width 315 height 40
drag, startPoint x: 567, startPoint y: 174, endPoint x: 616, endPoint y: 174, distance: 49.1
click at [616, 196] on p "Emerald doesn’t ask for permission. She writes her own rules, sets a new class,…" at bounding box center [462, 216] width 315 height 40
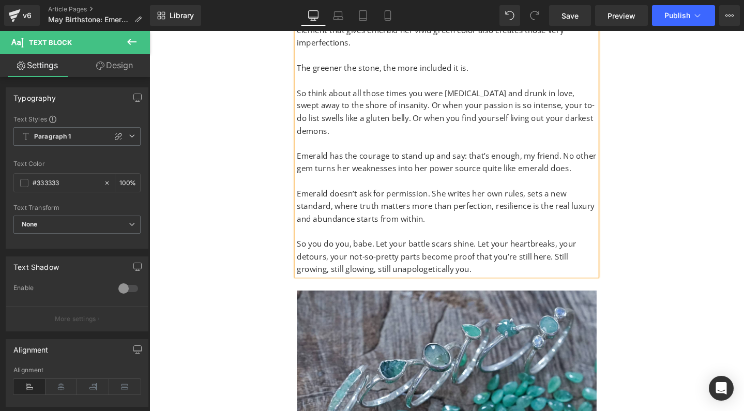
scroll to position [1862, 0]
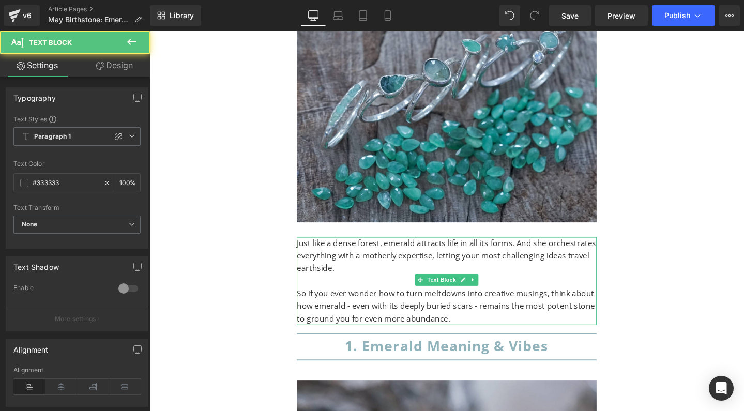
click at [357, 300] on p "So if you ever wonder how to turn meltdowns into creative musings, think about …" at bounding box center [462, 320] width 315 height 40
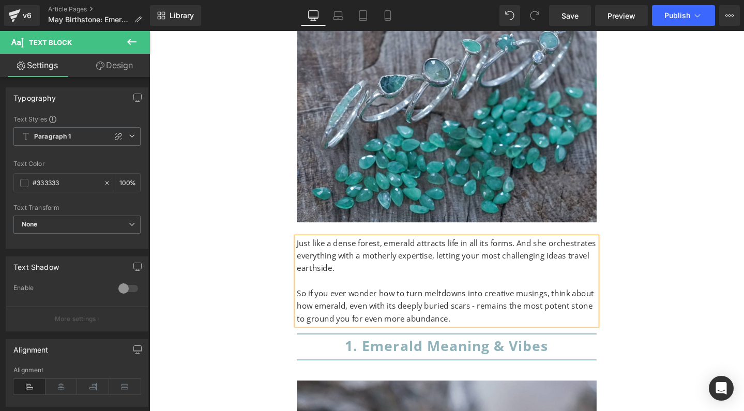
click at [491, 300] on p "So if you ever wonder how to turn meltdowns into creative musings, think about …" at bounding box center [462, 320] width 315 height 40
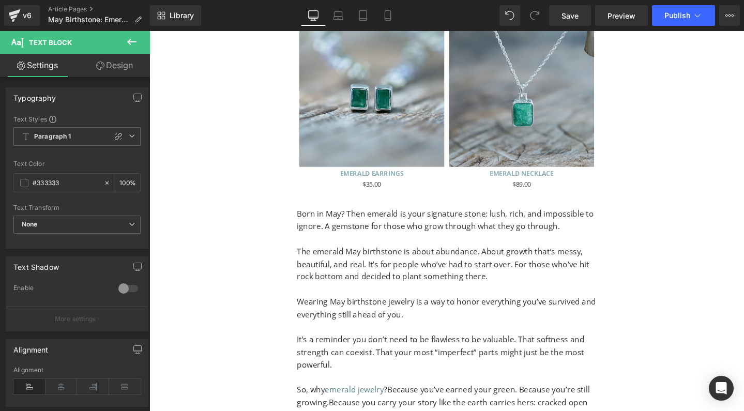
scroll to position [8526, 0]
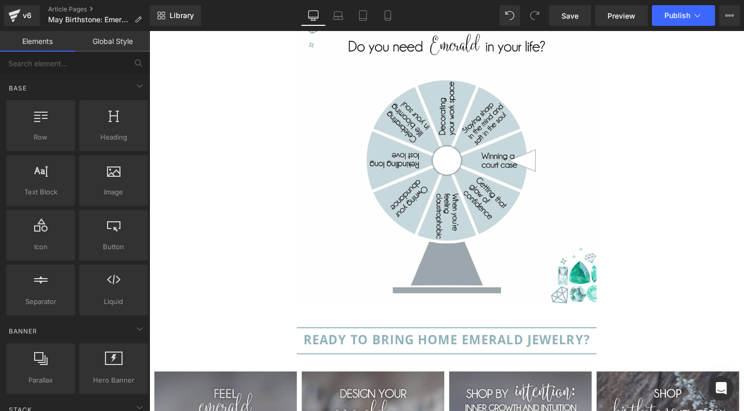
scroll to position [8983, 0]
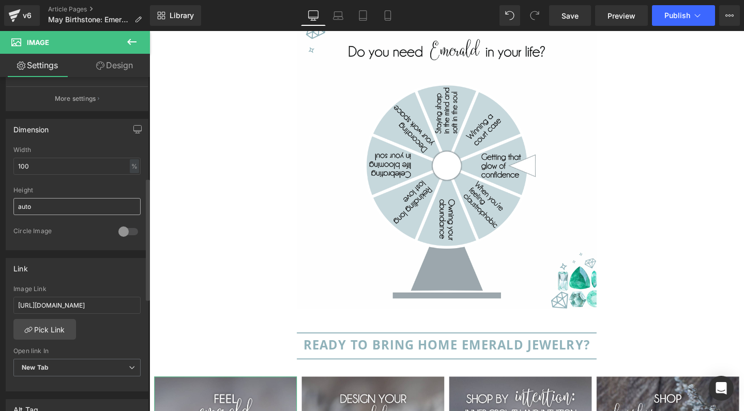
scroll to position [275, 0]
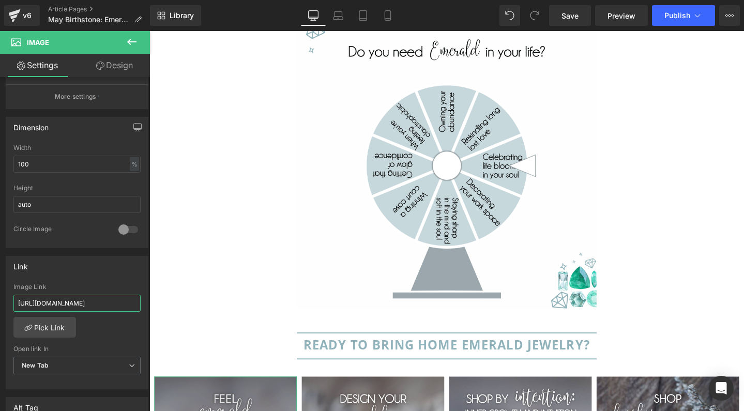
drag, startPoint x: 252, startPoint y: 335, endPoint x: 201, endPoint y: 317, distance: 54.1
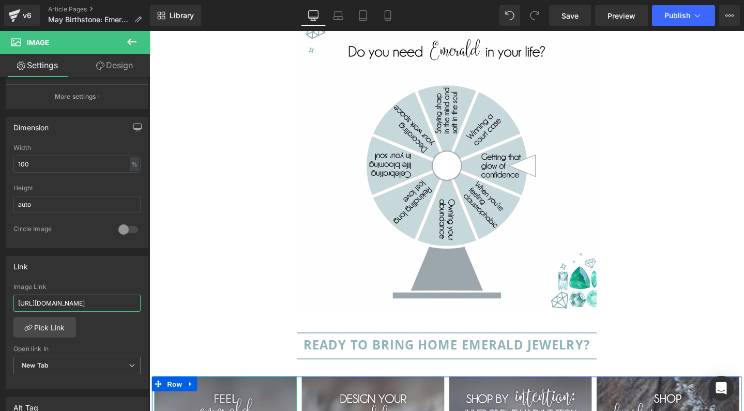
type input "https://gardensofthesun.com/collections/emerald-jewelry"
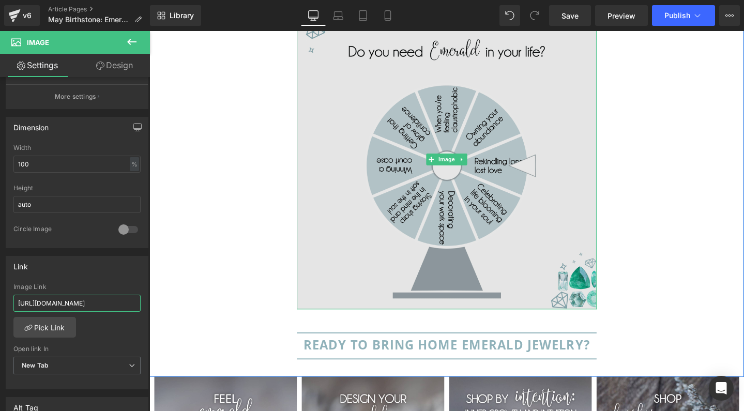
click at [454, 84] on img at bounding box center [462, 165] width 315 height 315
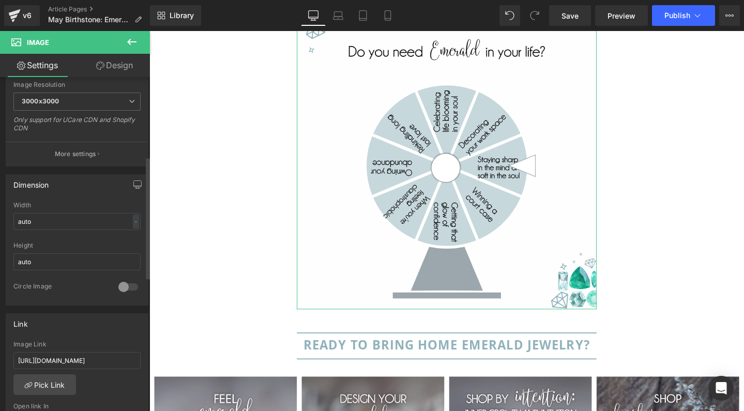
scroll to position [219, 0]
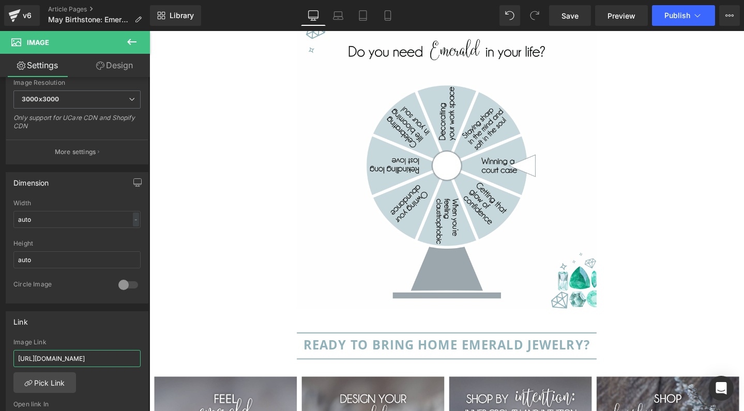
drag, startPoint x: 266, startPoint y: 389, endPoint x: 219, endPoint y: 393, distance: 46.8
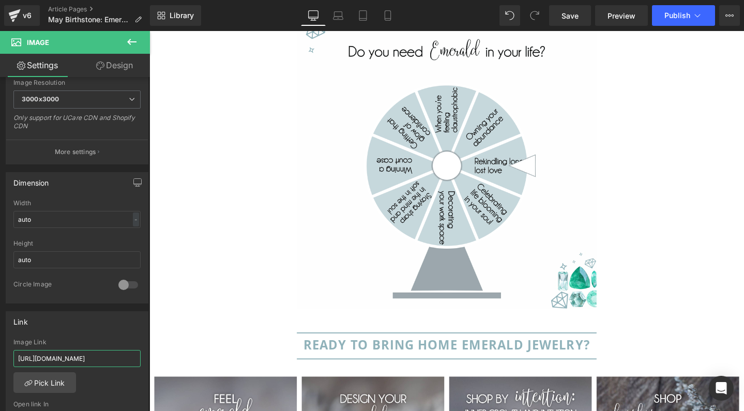
type input "https://gardensofthesun.com/collections/emerald-jewelry"
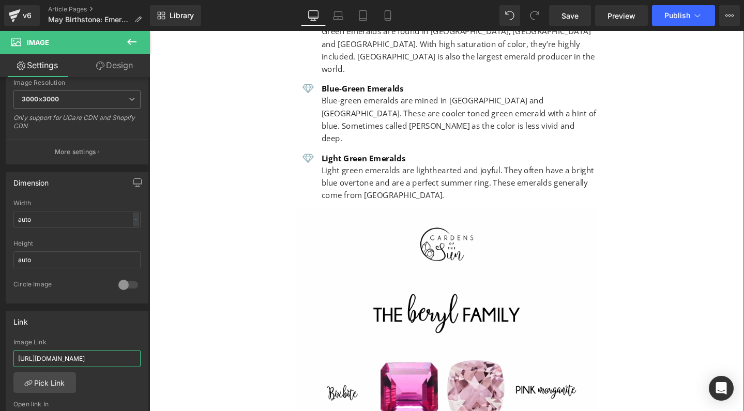
scroll to position [6343, 0]
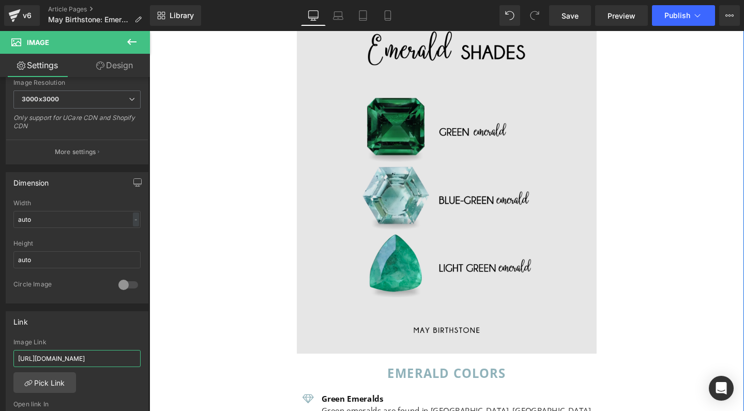
click at [418, 170] on img at bounding box center [462, 160] width 315 height 420
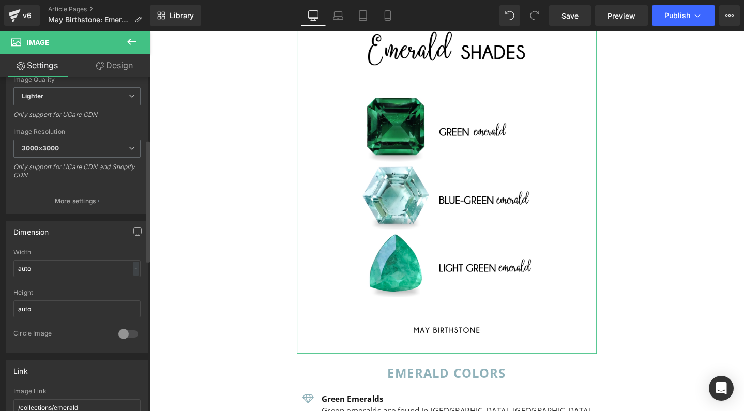
scroll to position [244, 0]
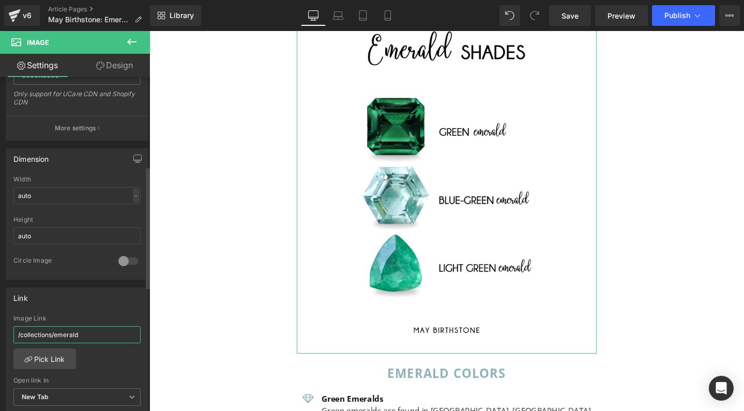
click at [90, 337] on input "/collections/emerald" at bounding box center [76, 334] width 127 height 17
type input "/collections/emerald-jewelry"
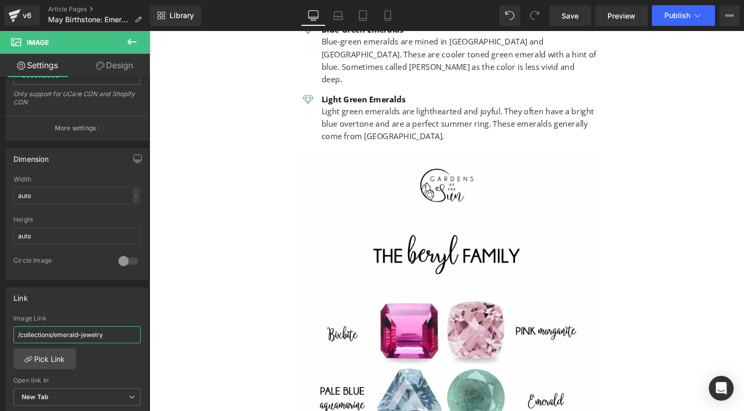
scroll to position [6823, 0]
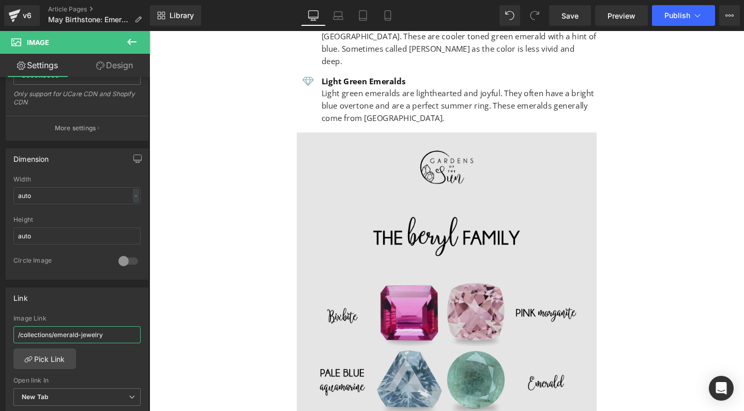
click at [448, 230] on img at bounding box center [462, 348] width 315 height 420
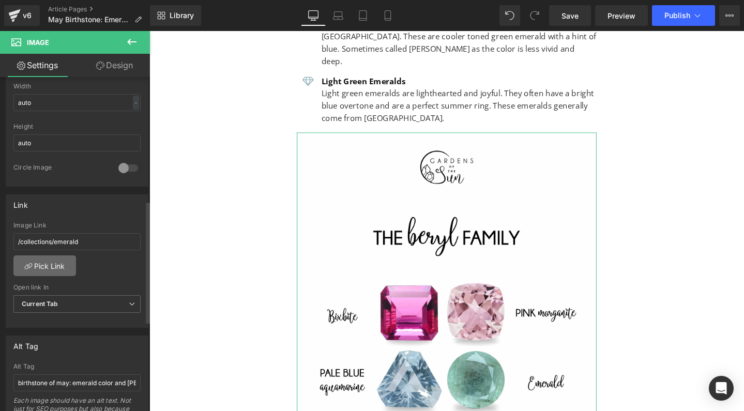
scroll to position [338, 0]
click at [72, 241] on input "/collections/emerald" at bounding box center [76, 240] width 127 height 17
paste input "-jewelry"
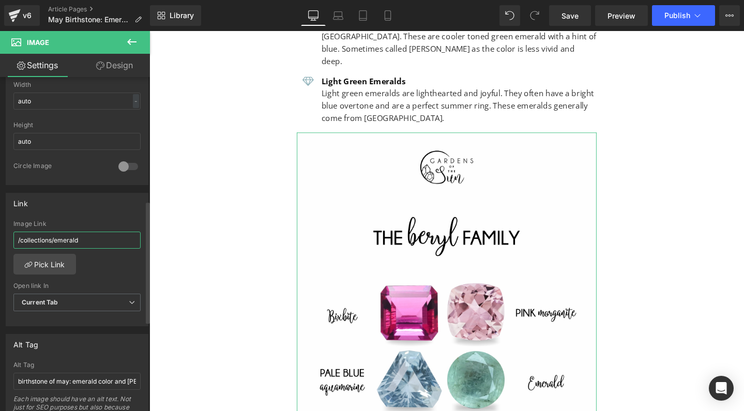
type input "/collections/emerald-jewelry"
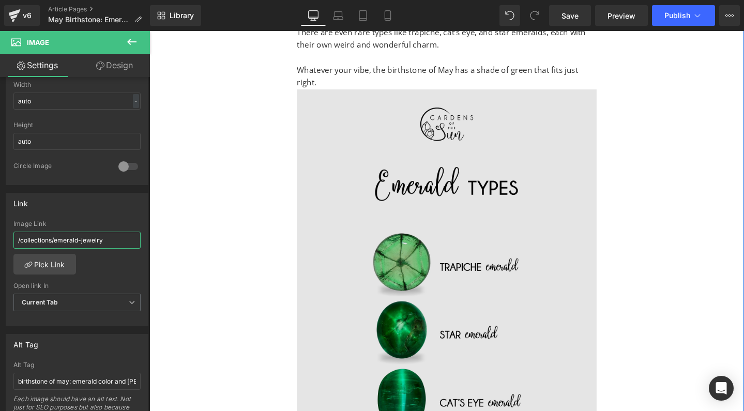
scroll to position [5412, 0]
click at [406, 253] on img at bounding box center [462, 304] width 315 height 420
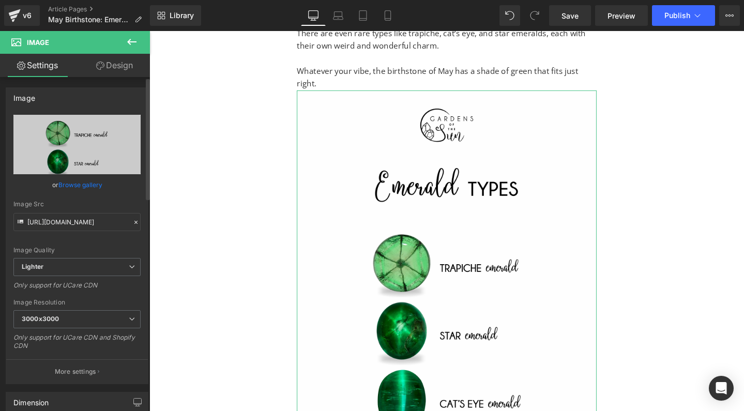
scroll to position [470, 0]
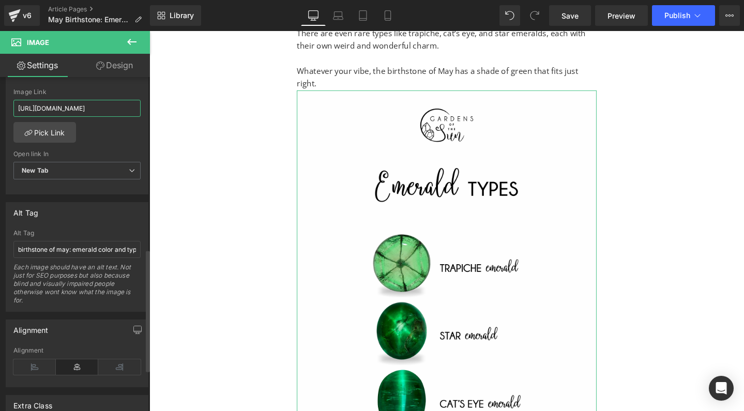
click at [86, 106] on input "https://gardensofthesun.com/collections/emerald" at bounding box center [76, 108] width 127 height 17
click at [108, 106] on input "https://gardensofthesun.com/collections/emerald" at bounding box center [76, 108] width 127 height 17
click at [101, 108] on input "https://gardensofthesun.com/collections/emerald" at bounding box center [76, 108] width 127 height 17
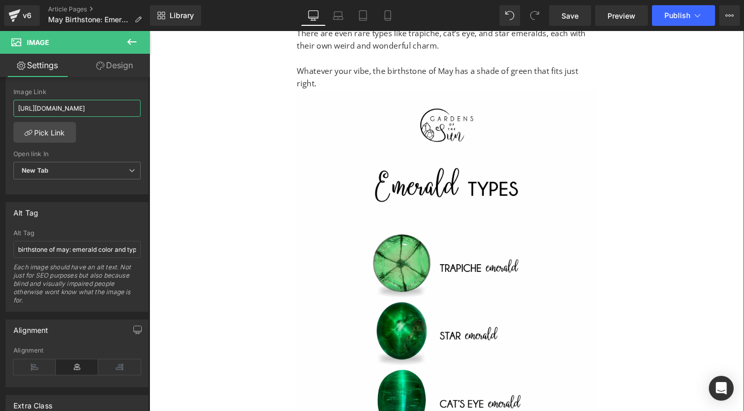
drag, startPoint x: 252, startPoint y: 138, endPoint x: 241, endPoint y: 111, distance: 29.0
paste input "-jewelry"
type input "https://gardensofthesun.com/collections/emerald-jewelry"
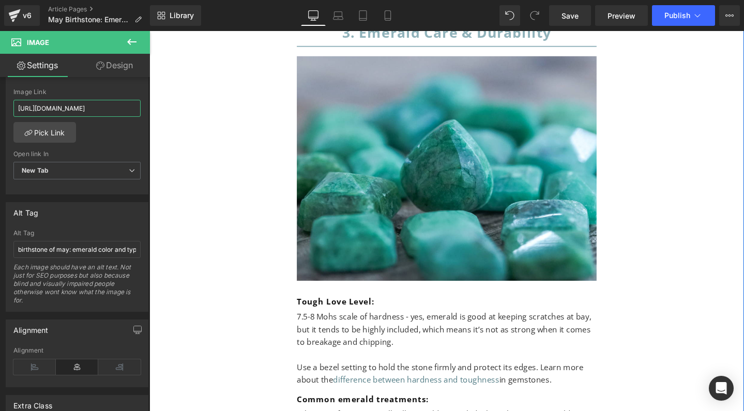
scroll to position [4426, 0]
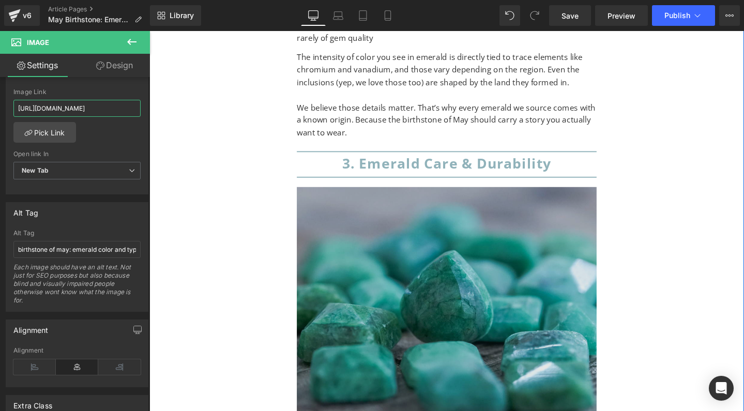
click at [419, 195] on img at bounding box center [462, 313] width 315 height 237
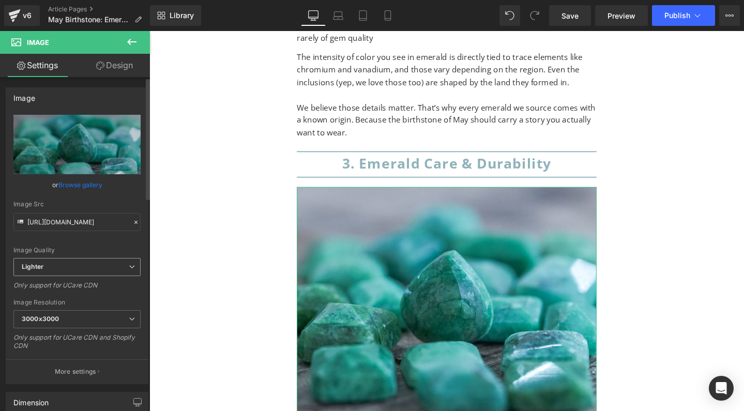
scroll to position [304, 0]
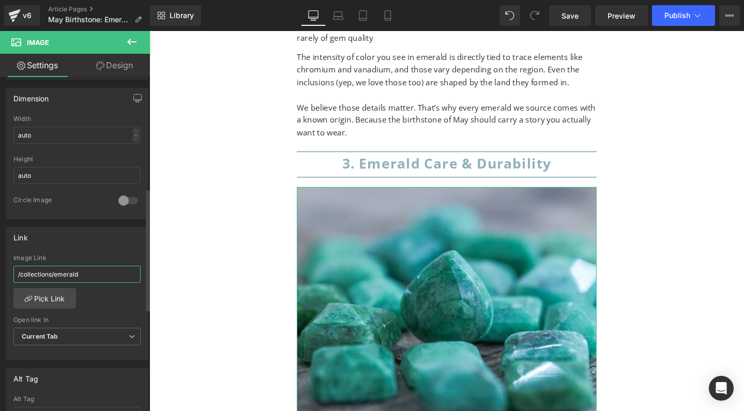
click at [41, 267] on input "/collections/emerald" at bounding box center [76, 274] width 127 height 17
paste input "-jewelry"
type input "/collections/emerald-jewelry"
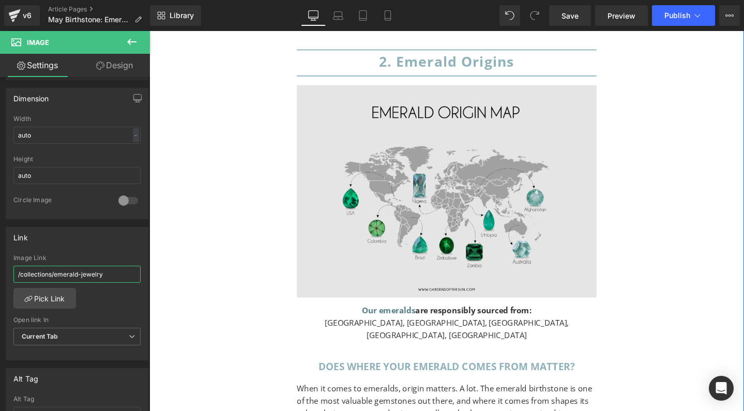
scroll to position [3756, 0]
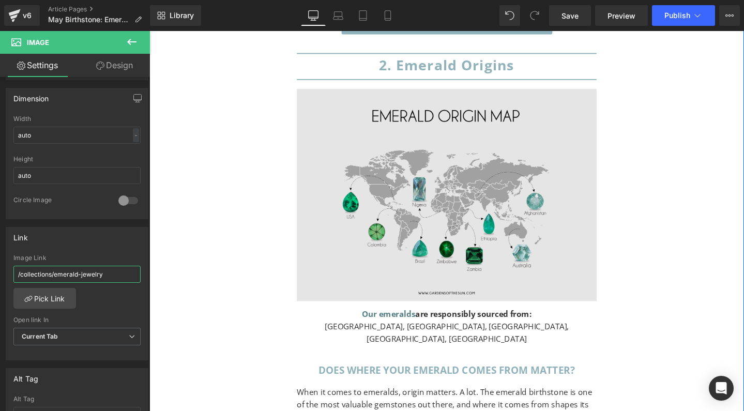
click at [372, 169] on img at bounding box center [462, 203] width 315 height 223
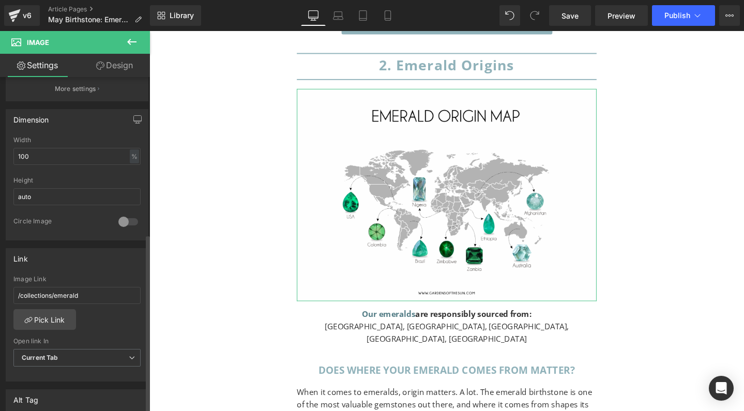
scroll to position [308, 0]
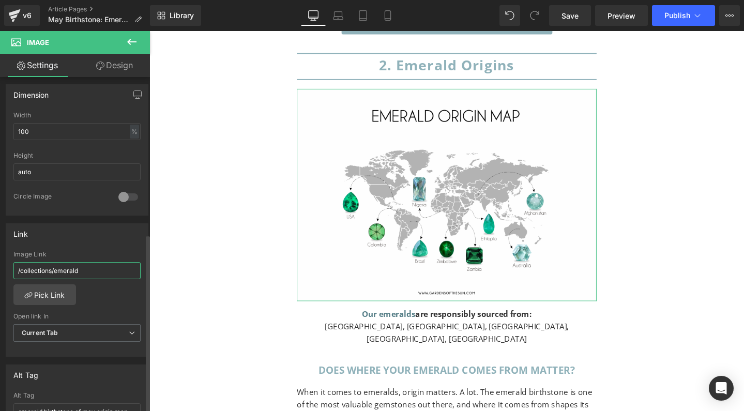
click at [54, 269] on input "/collections/emerald" at bounding box center [76, 270] width 127 height 17
paste input "-jewelry"
type input "/collections/emerald-jewelry"
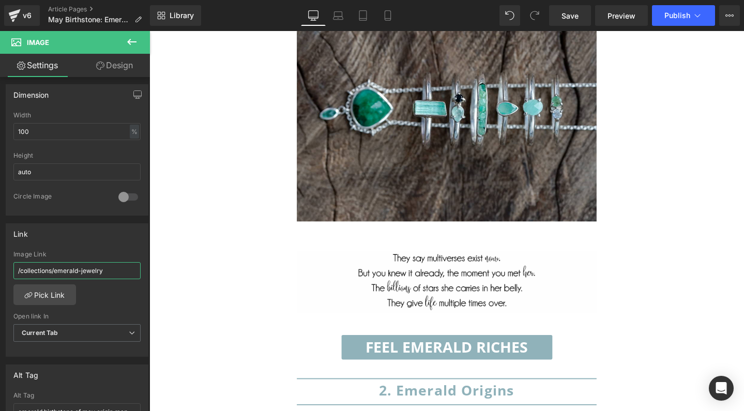
scroll to position [3248, 0]
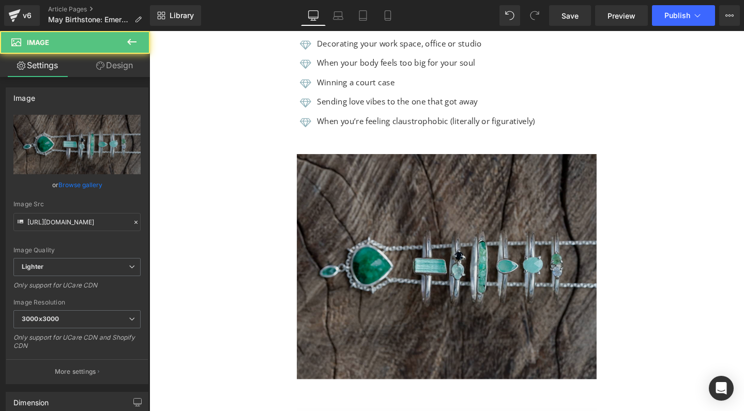
click at [443, 174] on img at bounding box center [462, 278] width 315 height 237
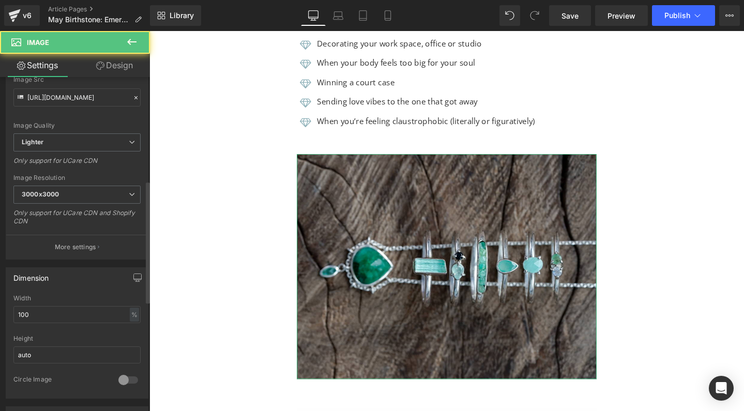
scroll to position [320, 0]
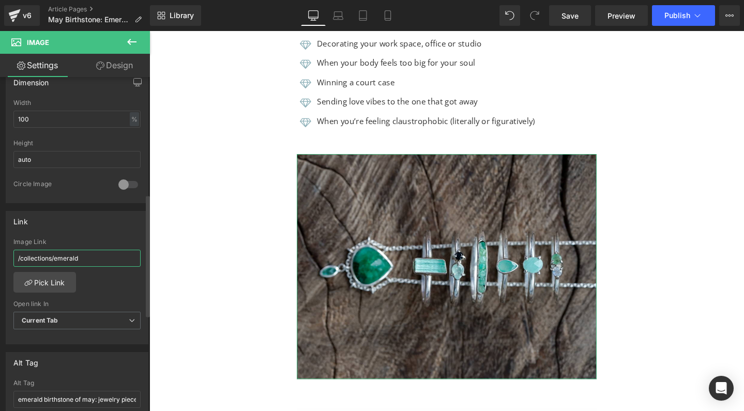
click at [54, 261] on input "/collections/emerald" at bounding box center [76, 258] width 127 height 17
paste input "-jewelry"
type input "/collections/emerald-jewelry"
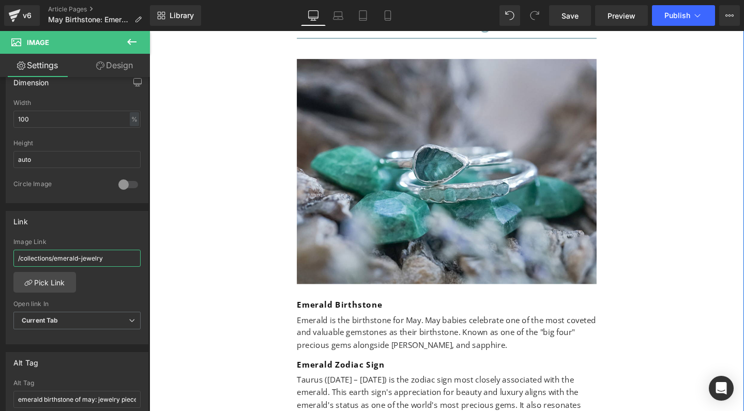
scroll to position [2137, 0]
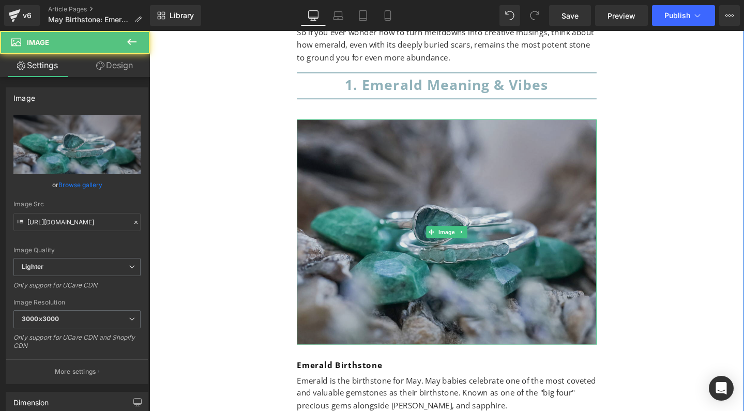
click at [400, 232] on img at bounding box center [462, 242] width 315 height 237
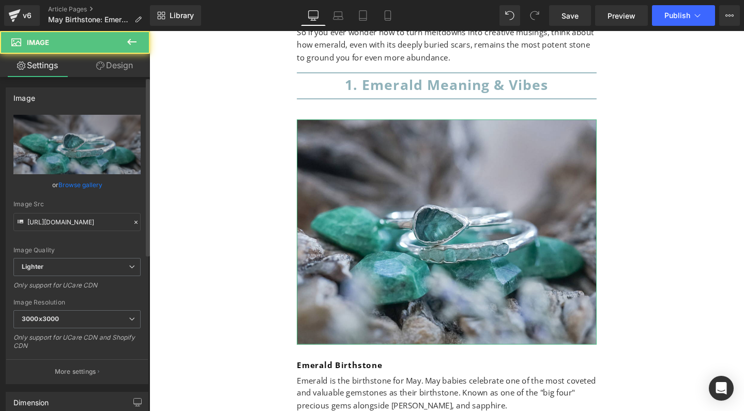
scroll to position [395, 0]
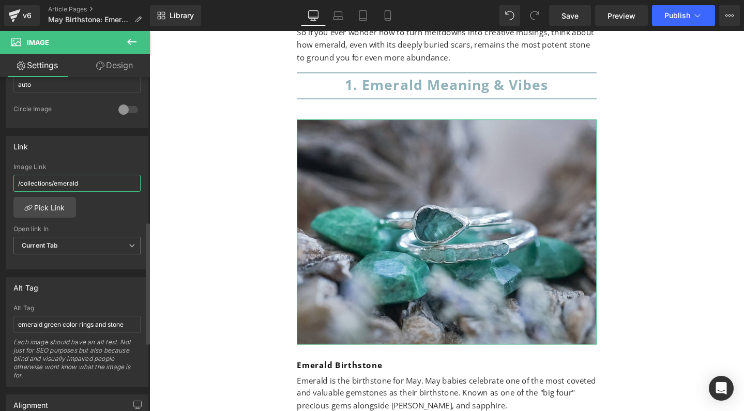
click at [90, 178] on input "/collections/emerald" at bounding box center [76, 183] width 127 height 17
paste input "-jewelry"
type input "/collections/emerald-jewelry"
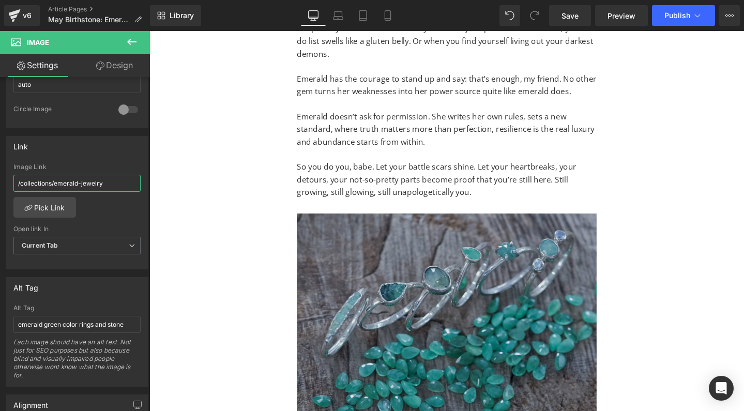
scroll to position [1643, 0]
click at [411, 244] on img at bounding box center [462, 337] width 315 height 228
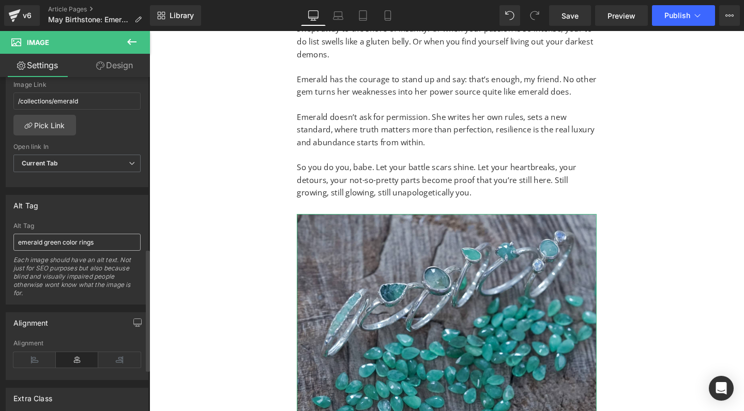
scroll to position [464, 0]
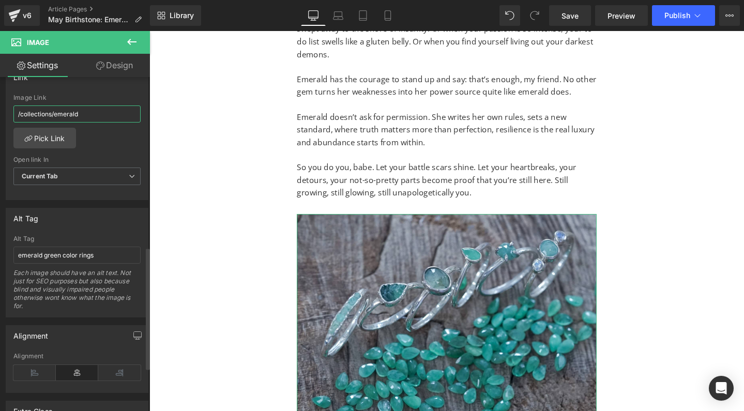
click at [87, 117] on input "/collections/emerald" at bounding box center [76, 113] width 127 height 17
paste input "-jewelry"
type input "/collections/emerald-jewelry"
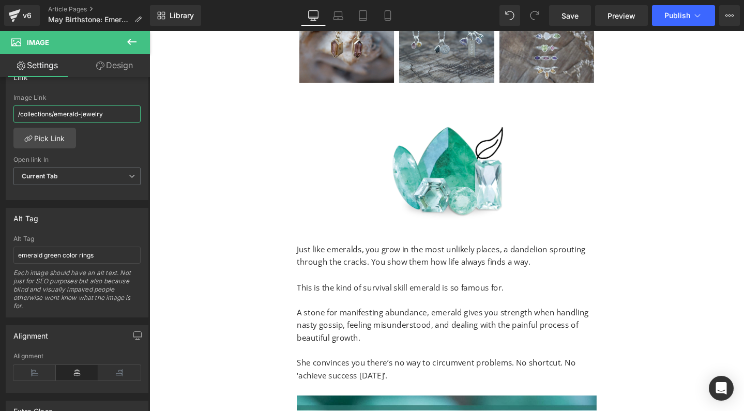
scroll to position [891, 0]
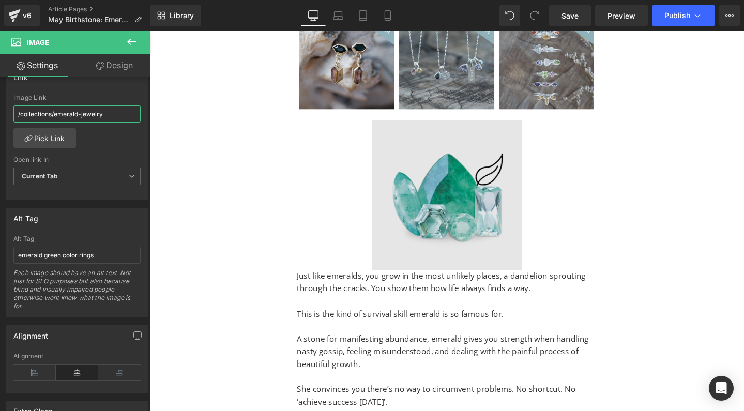
click at [435, 191] on img at bounding box center [463, 204] width 158 height 158
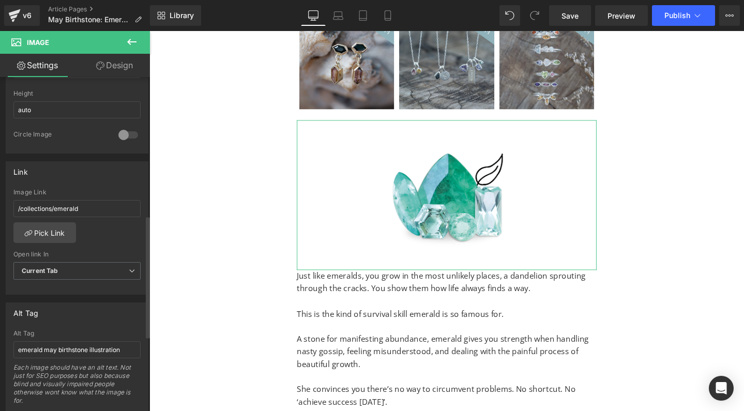
scroll to position [369, 0]
click at [67, 209] on input "/collections/emerald" at bounding box center [76, 209] width 127 height 17
paste input "-jewelry"
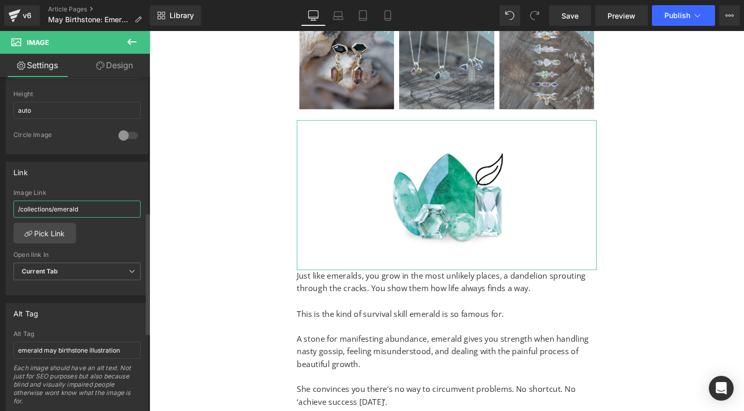
type input "/collections/emerald-jewelry"
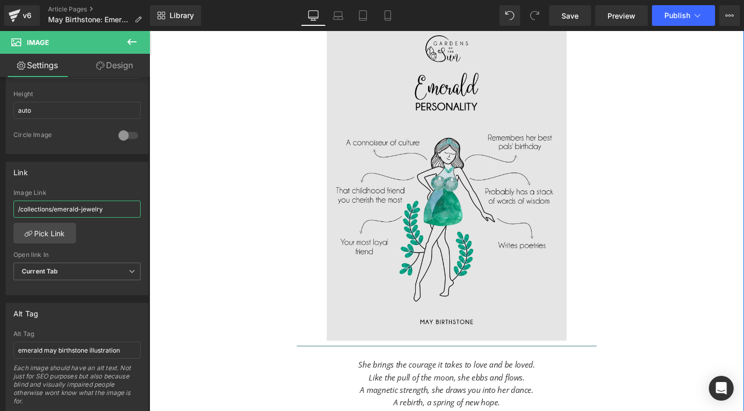
scroll to position [283, 0]
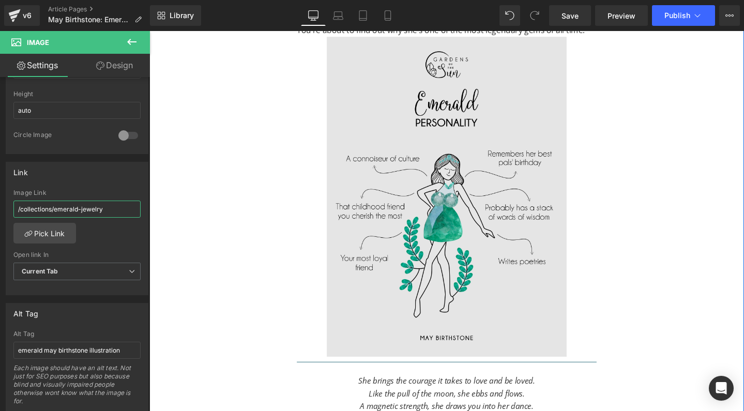
click at [434, 227] on img at bounding box center [462, 205] width 252 height 337
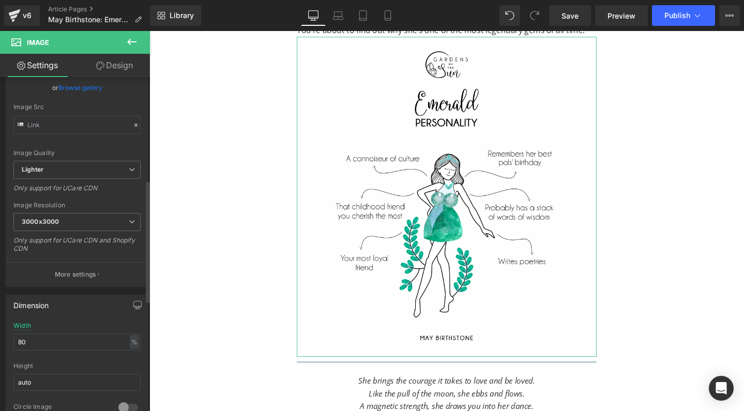
scroll to position [281, 0]
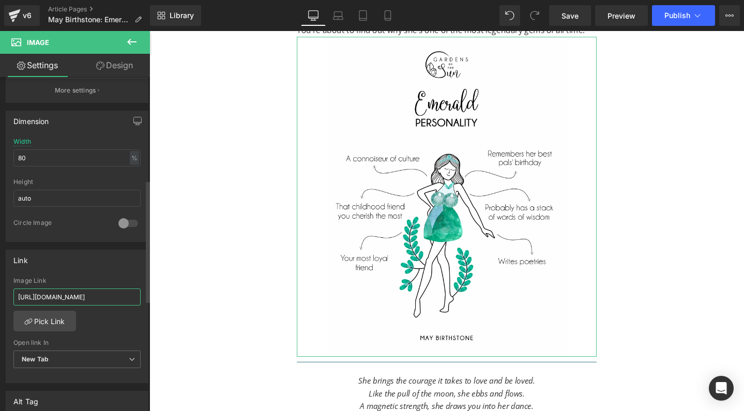
click at [98, 295] on input "https://gardensofthesun.com/collections/emerald" at bounding box center [76, 296] width 127 height 17
click at [109, 295] on input "https://gardensofthesun.com/collections/emerald" at bounding box center [76, 296] width 127 height 17
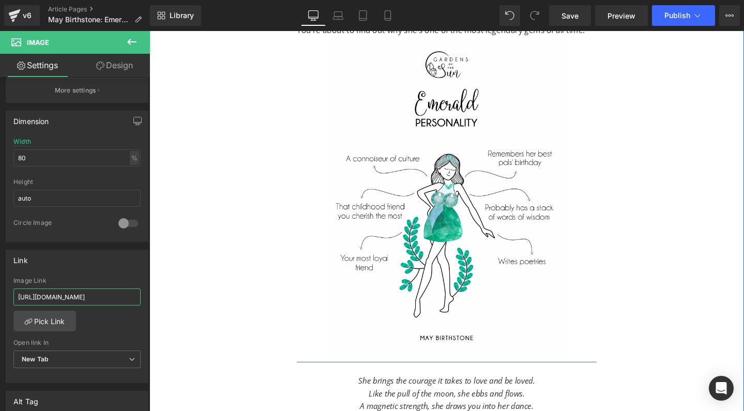
drag, startPoint x: 253, startPoint y: 327, endPoint x: 241, endPoint y: 314, distance: 17.6
paste input "-jewelry"
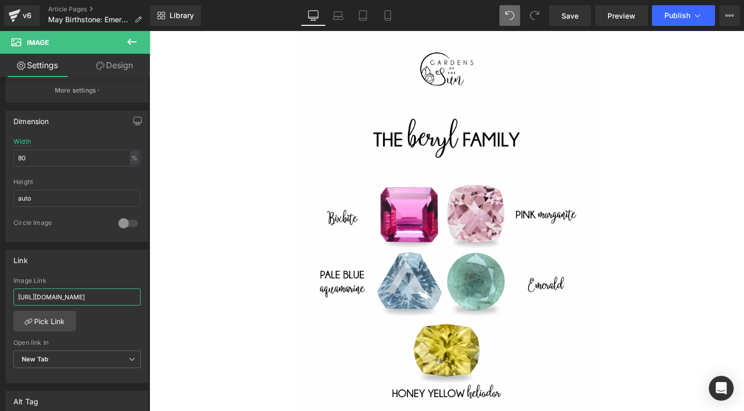
scroll to position [6970, 0]
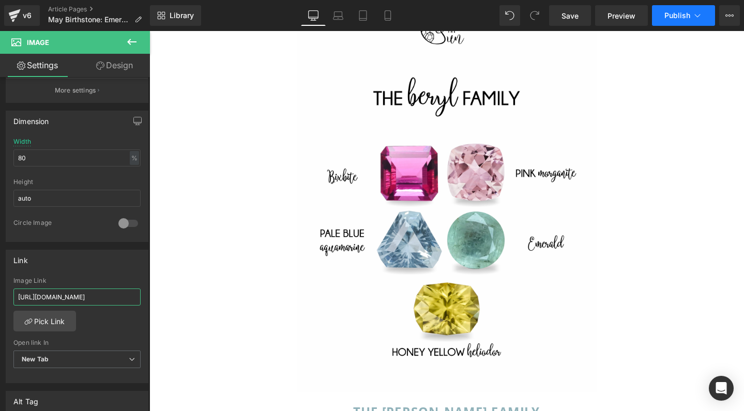
type input "https://gardensofthesun.com/collections/emerald-jewelry"
click at [694, 9] on button "Publish" at bounding box center [683, 15] width 63 height 21
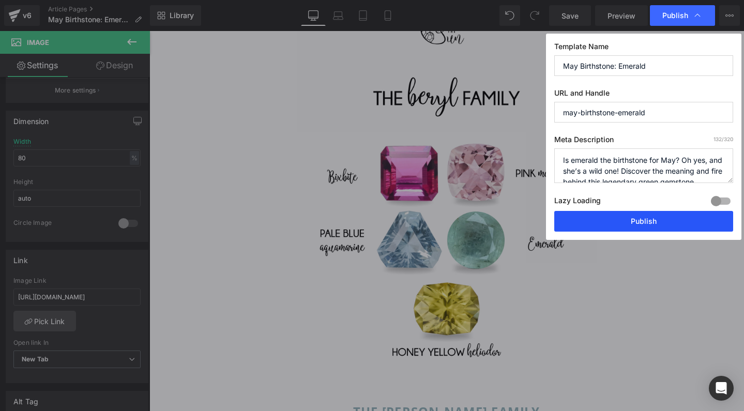
click at [624, 221] on button "Publish" at bounding box center [643, 221] width 179 height 21
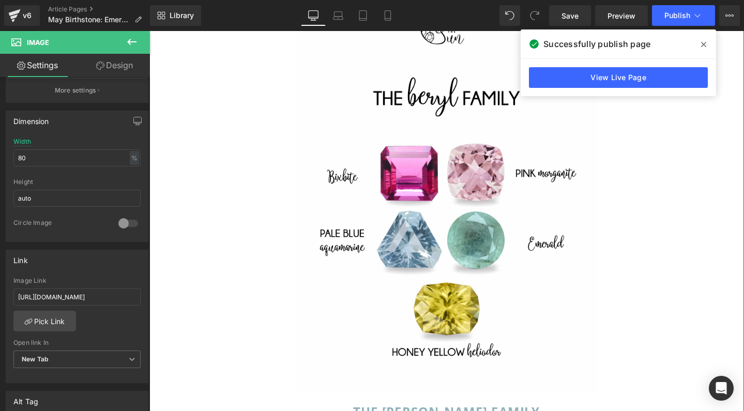
click at [707, 48] on span at bounding box center [703, 44] width 17 height 17
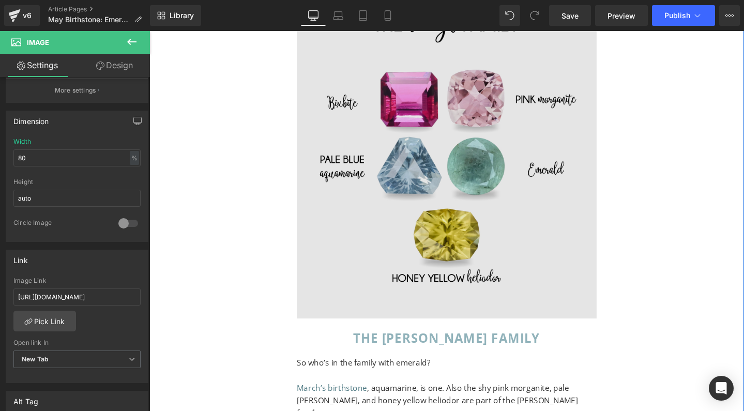
scroll to position [7048, 0]
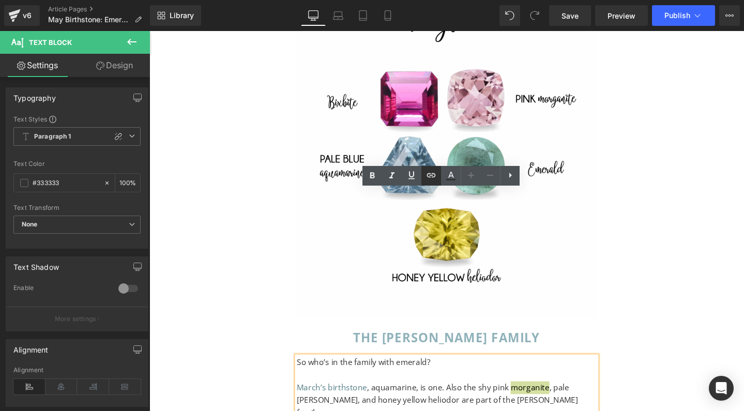
click at [431, 176] on icon at bounding box center [431, 175] width 9 height 4
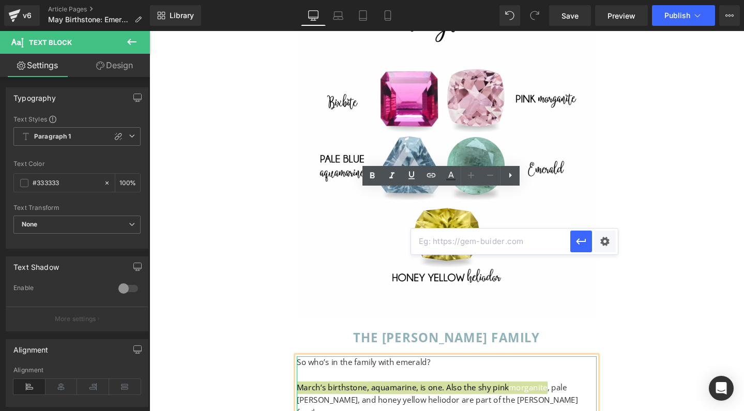
click at [448, 243] on input "text" at bounding box center [490, 242] width 159 height 26
paste input "https://gardensofthesun.com/collections/morganite-jewelry"
type input "https://gardensofthesun.com/collections/morganite-jewelry"
click at [577, 244] on icon "button" at bounding box center [581, 241] width 12 height 12
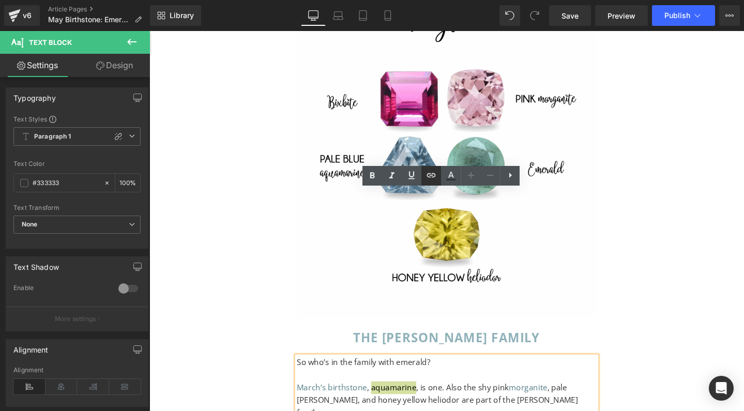
click at [432, 177] on icon at bounding box center [431, 175] width 9 height 4
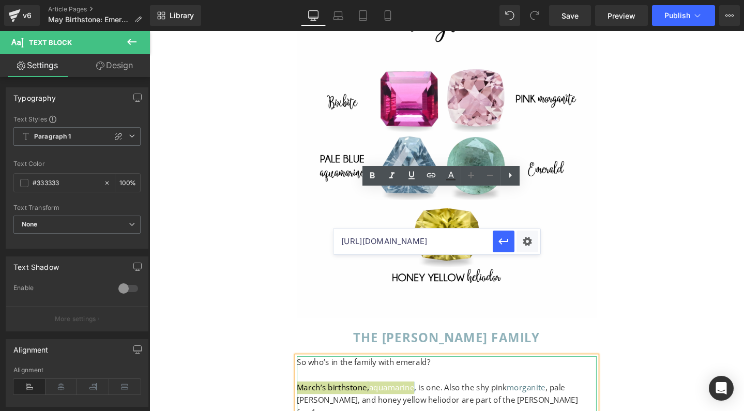
click at [399, 245] on input "https://gardensofthesun.com/collections/morganite-jewelry" at bounding box center [412, 242] width 159 height 26
paste input "https://gardensofthesun.com/collections/aquamarine-jewelry"
type input "https://gardensofthesun.com/collections/aquamarine-jewelry"
click at [504, 238] on icon "button" at bounding box center [503, 241] width 12 height 12
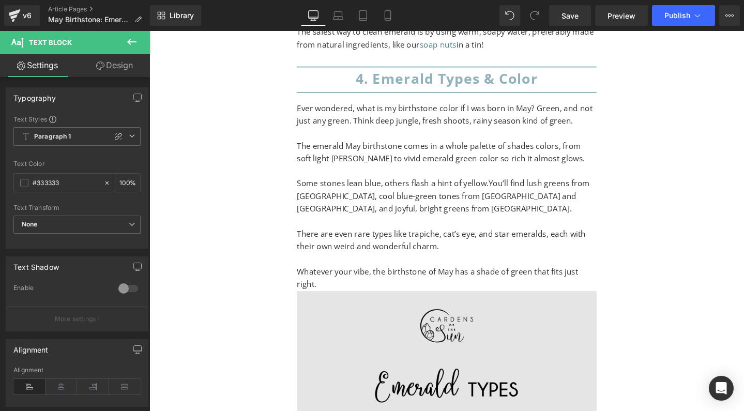
scroll to position [4964, 0]
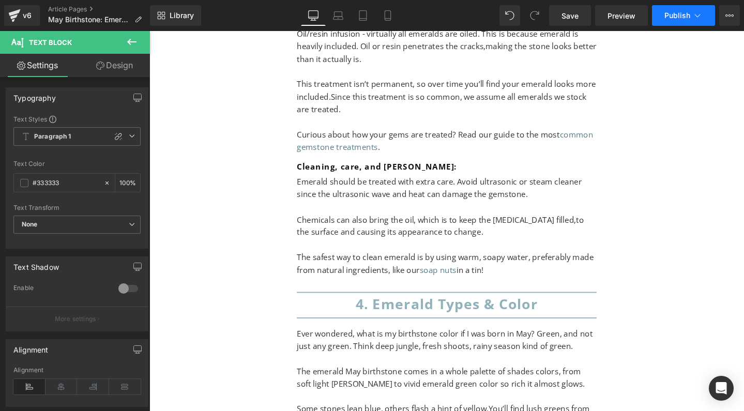
click at [672, 13] on span "Publish" at bounding box center [677, 15] width 26 height 8
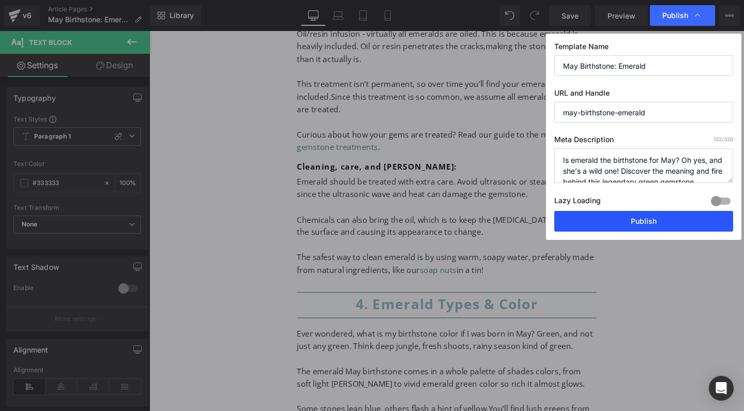
click at [623, 223] on button "Publish" at bounding box center [643, 221] width 179 height 21
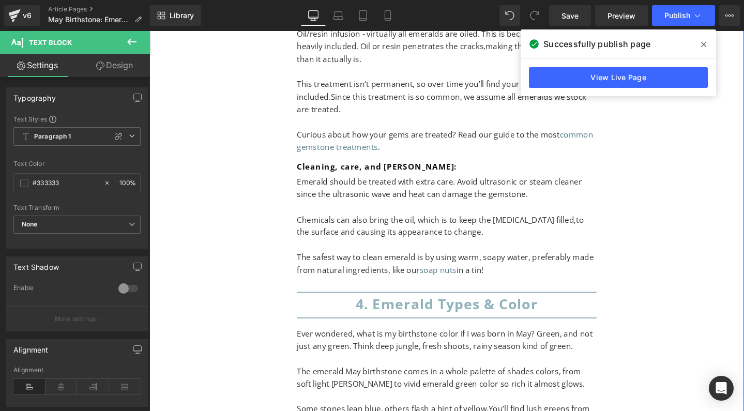
click at [705, 44] on icon at bounding box center [703, 44] width 5 height 8
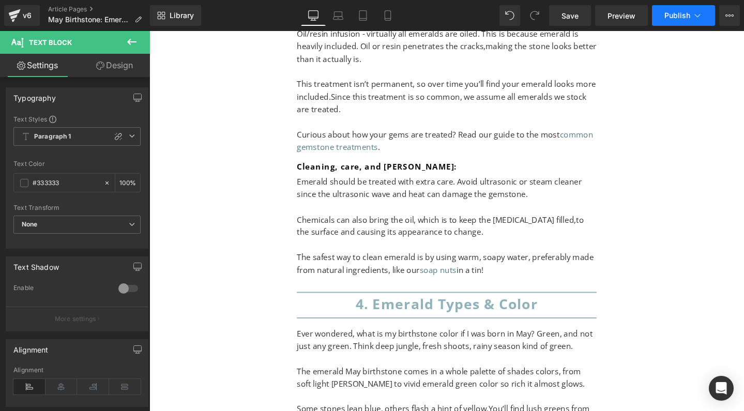
click at [695, 6] on button "Publish" at bounding box center [683, 15] width 63 height 21
click at [731, 16] on icon at bounding box center [729, 15] width 8 height 8
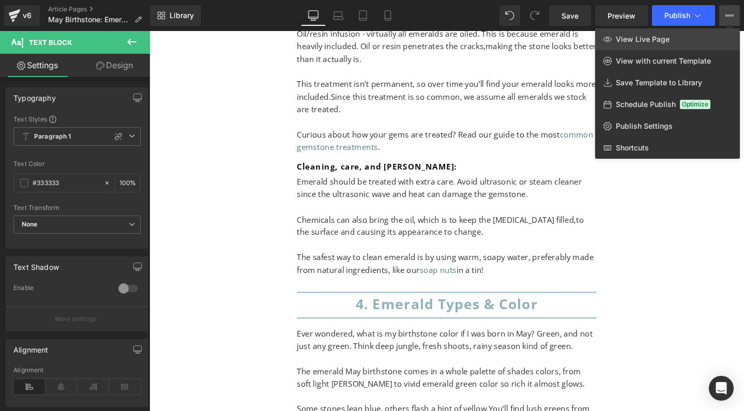
click at [679, 42] on link "View Live Page" at bounding box center [667, 39] width 145 height 22
